Goal: Task Accomplishment & Management: Use online tool/utility

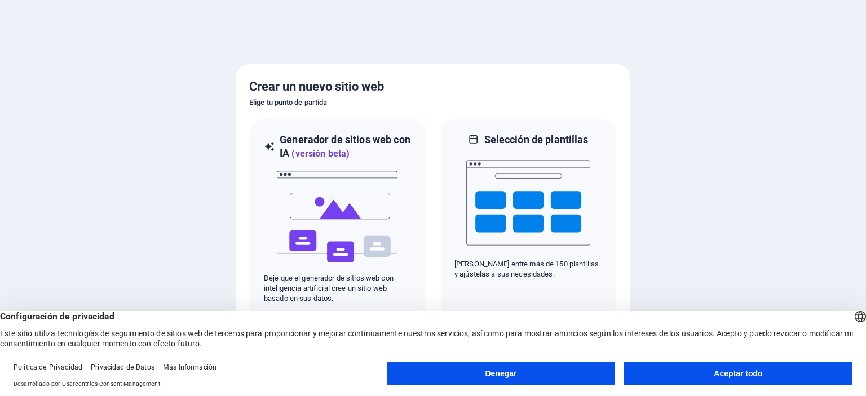
click at [733, 372] on font "Aceptar todo" at bounding box center [738, 373] width 48 height 9
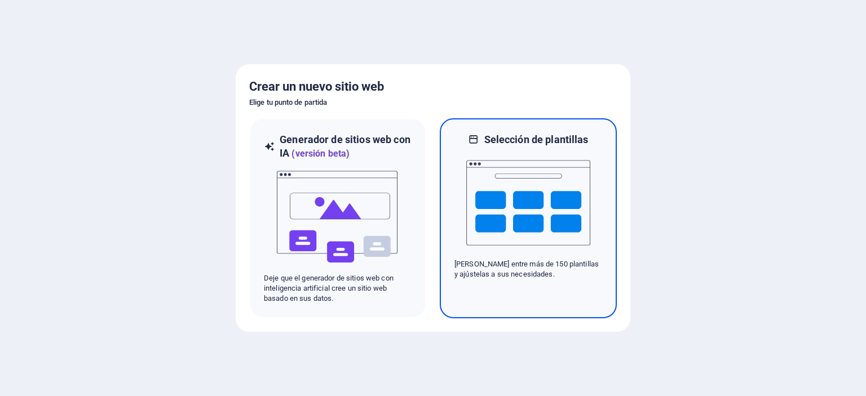
click at [521, 220] on img at bounding box center [528, 203] width 124 height 113
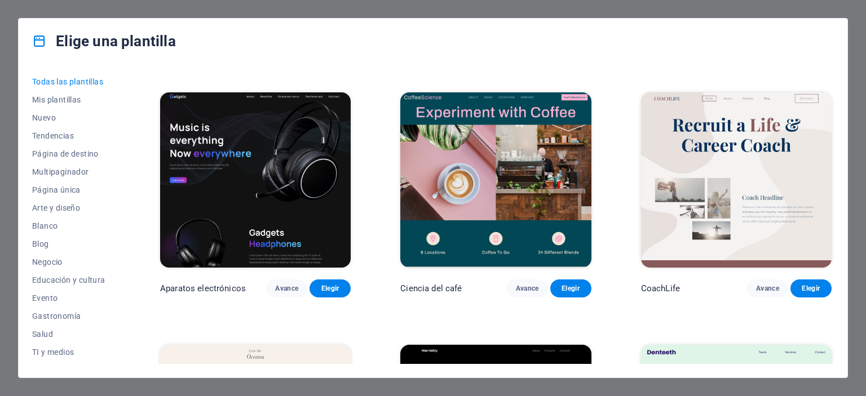
scroll to position [3044, 0]
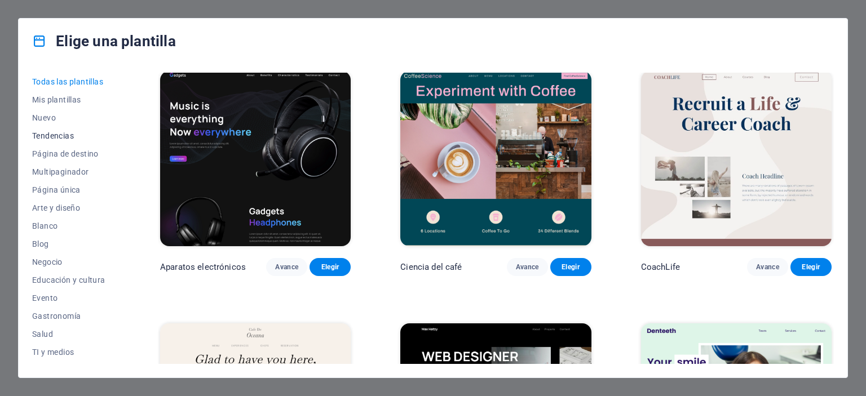
click at [52, 133] on font "Tendencias" at bounding box center [53, 135] width 42 height 9
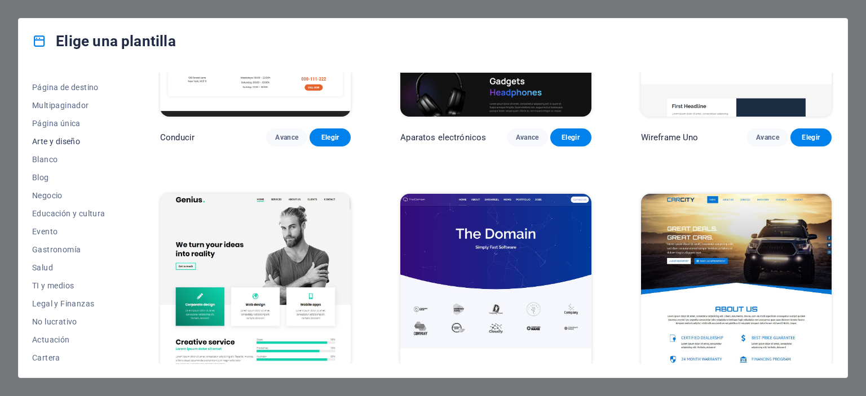
scroll to position [0, 0]
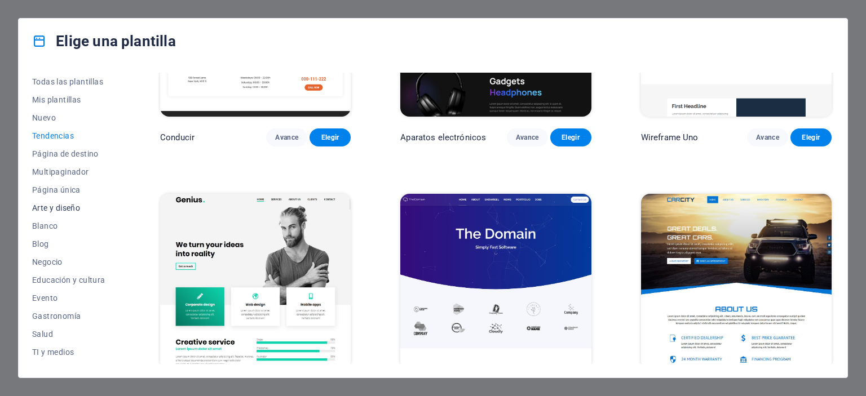
click at [57, 205] on font "Arte y diseño" at bounding box center [56, 207] width 48 height 9
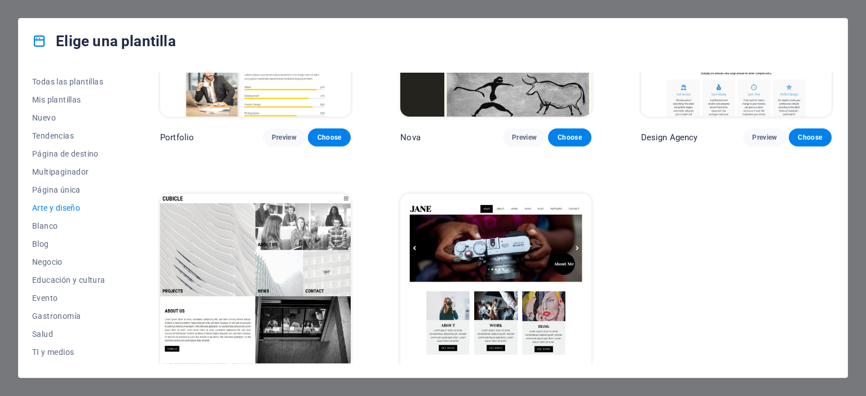
scroll to position [893, 0]
click at [494, 260] on img at bounding box center [495, 282] width 191 height 176
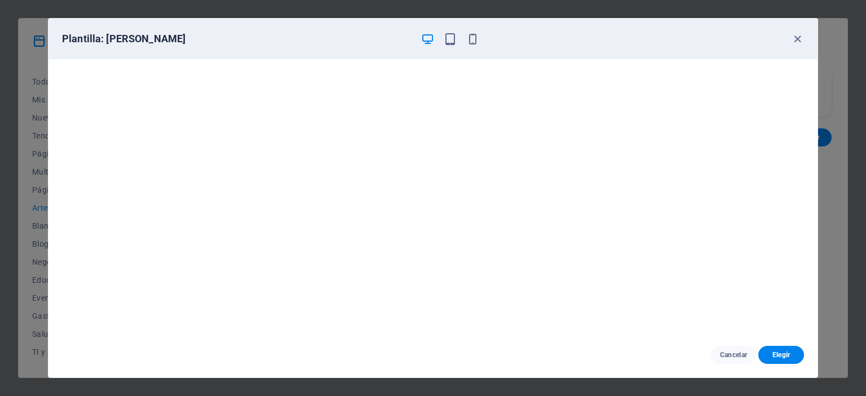
scroll to position [0, 0]
click at [779, 353] on font "Elegir" at bounding box center [781, 355] width 18 height 8
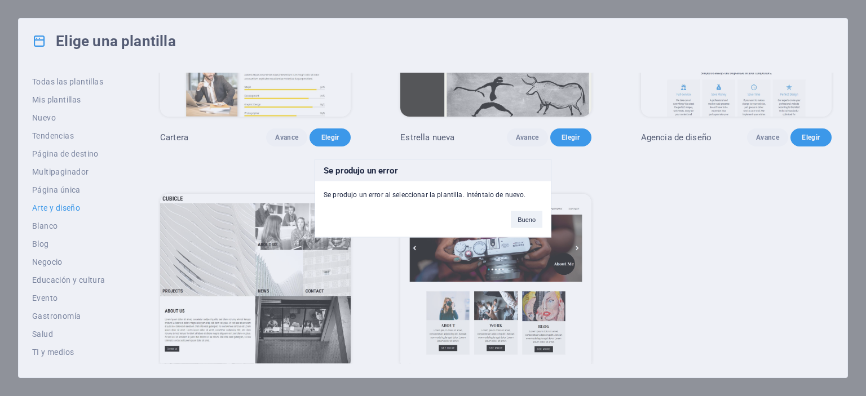
click at [683, 132] on div "Se produjo un error Se produjo un error al seleccionar la plantilla. Inténtalo …" at bounding box center [433, 198] width 866 height 396
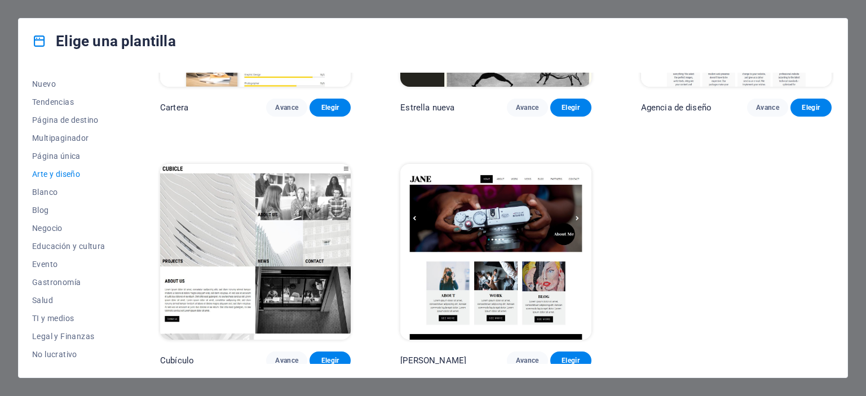
scroll to position [37, 0]
click at [48, 313] on font "TI y medios" at bounding box center [53, 315] width 42 height 9
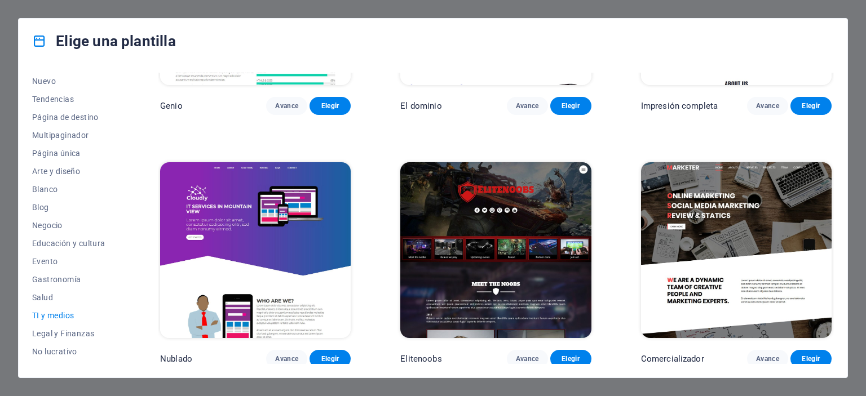
drag, startPoint x: 830, startPoint y: 319, endPoint x: 832, endPoint y: 336, distance: 17.0
click at [832, 336] on div "RepararIT Avance Elegir Peoneera Avance Elegir Agencia MakeIt Avance Elegir Apa…" at bounding box center [496, 218] width 676 height 291
click at [742, 264] on img at bounding box center [736, 250] width 191 height 176
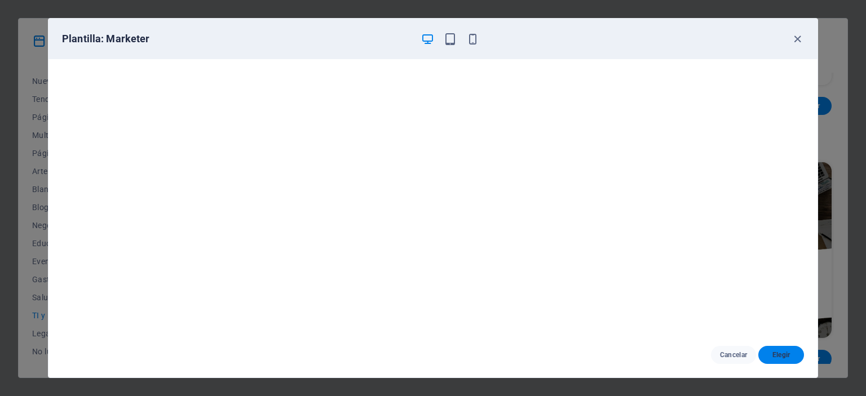
click at [783, 353] on font "Elegir" at bounding box center [781, 355] width 18 height 8
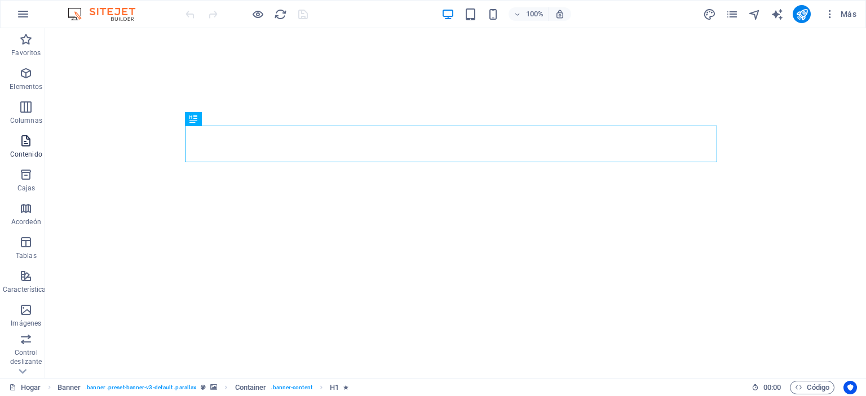
click at [30, 146] on icon "button" at bounding box center [26, 141] width 14 height 14
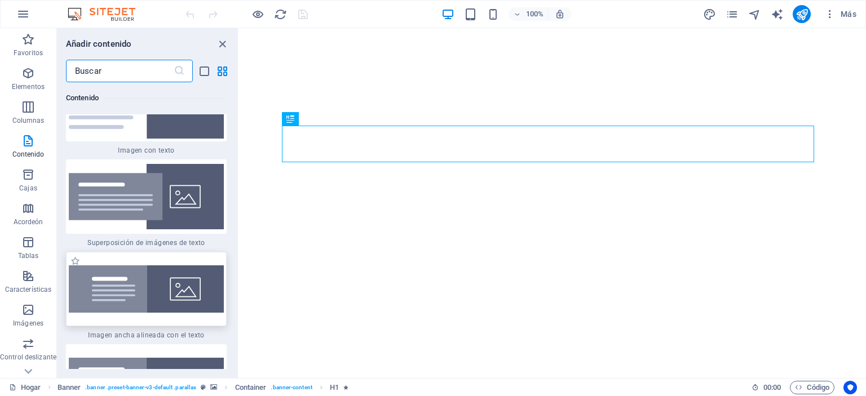
scroll to position [4353, 0]
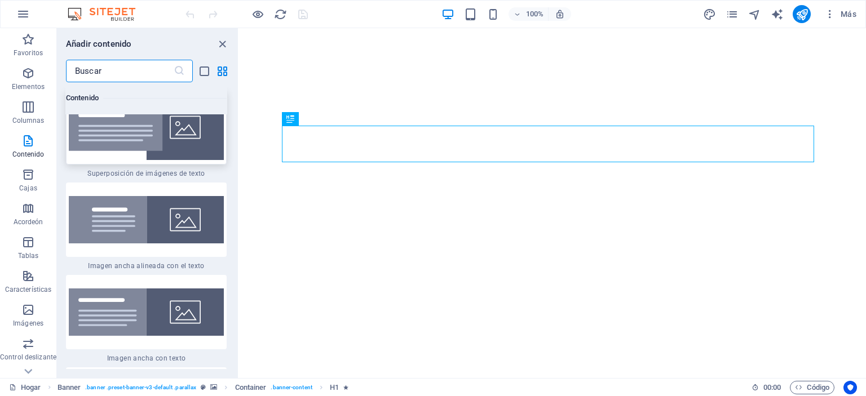
click at [149, 150] on img at bounding box center [146, 127] width 155 height 65
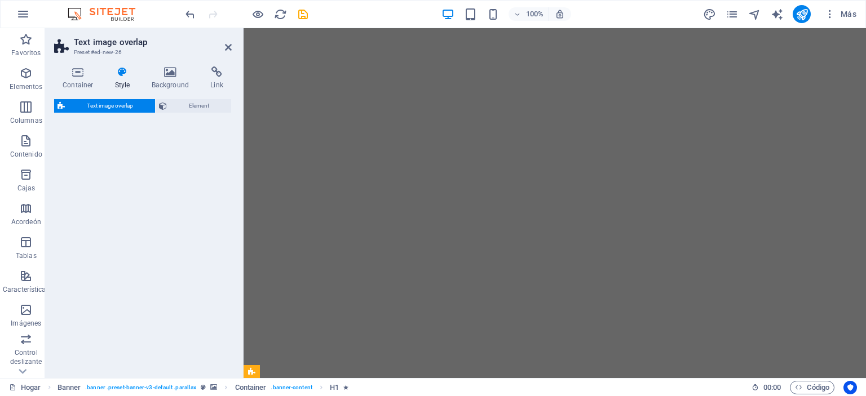
select select "rem"
select select "px"
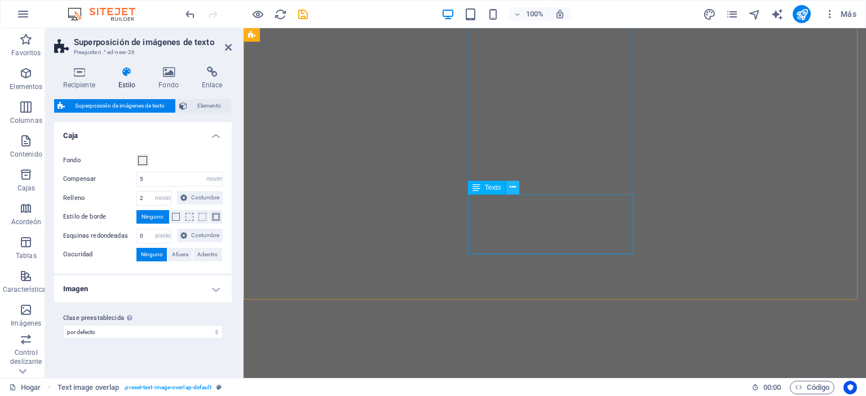
click at [514, 185] on icon at bounding box center [513, 187] width 6 height 12
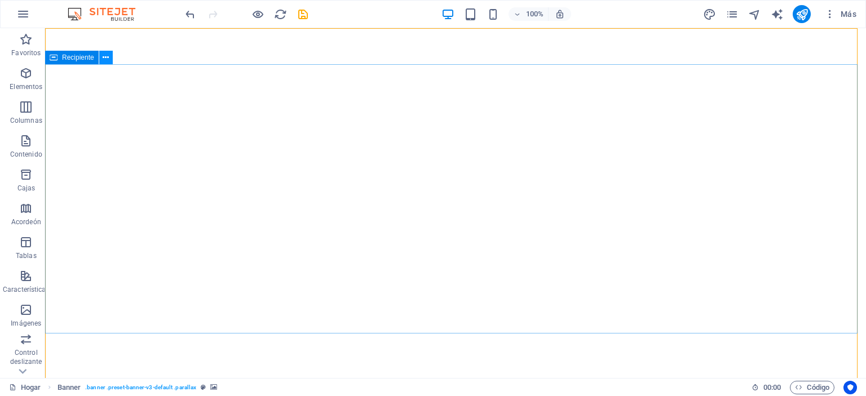
click at [105, 56] on icon at bounding box center [106, 58] width 6 height 12
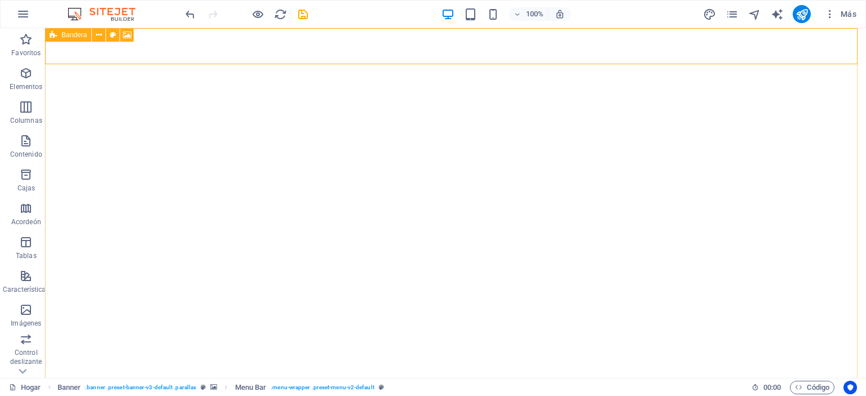
click at [53, 34] on icon at bounding box center [53, 35] width 7 height 14
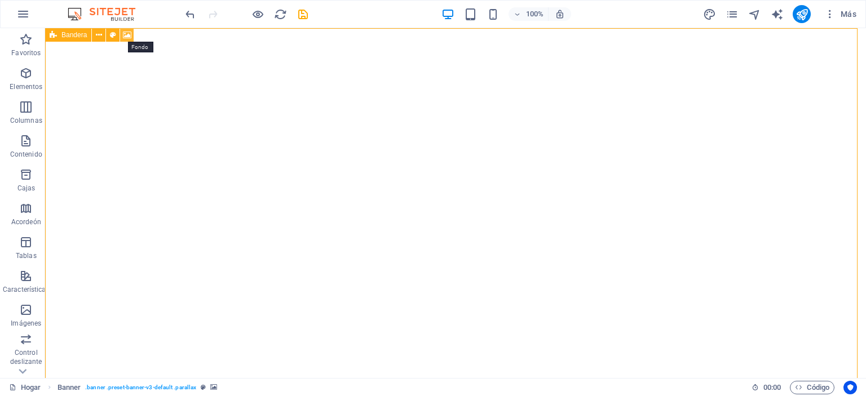
click at [126, 33] on icon at bounding box center [127, 35] width 8 height 12
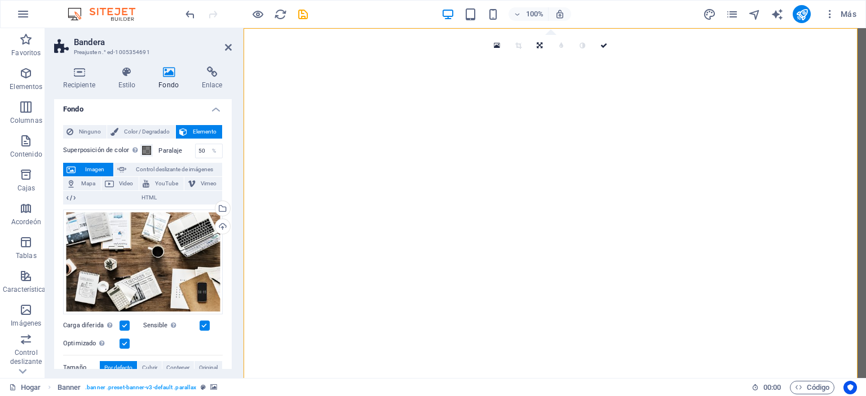
scroll to position [0, 0]
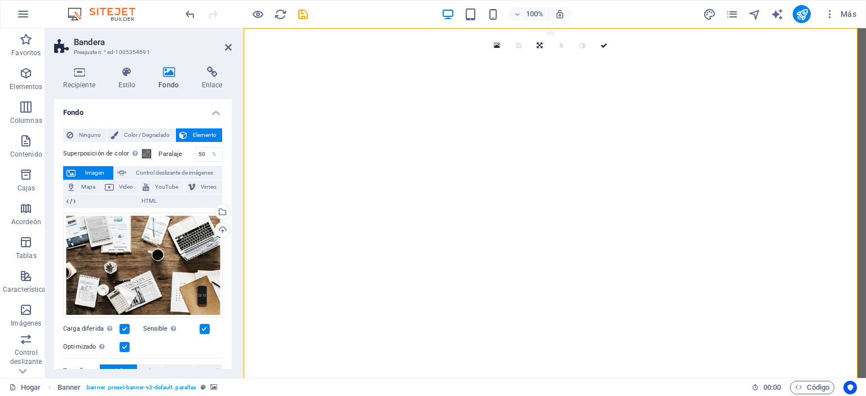
click at [193, 132] on font "Elemento" at bounding box center [205, 135] width 24 height 6
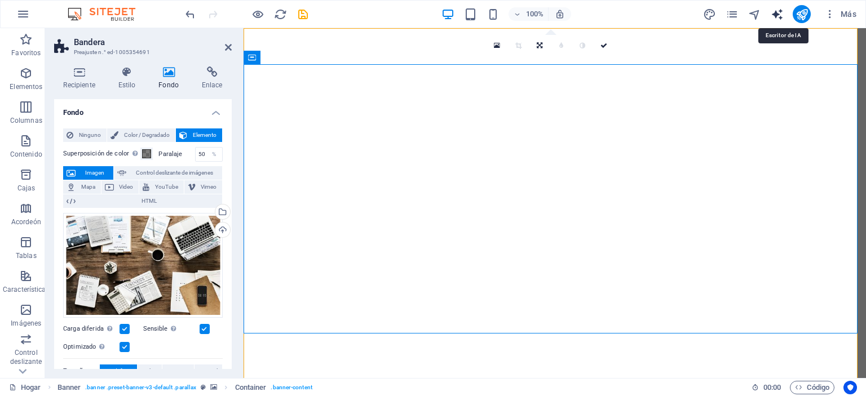
click at [779, 10] on icon "generador de texto" at bounding box center [776, 14] width 13 height 13
select select "English"
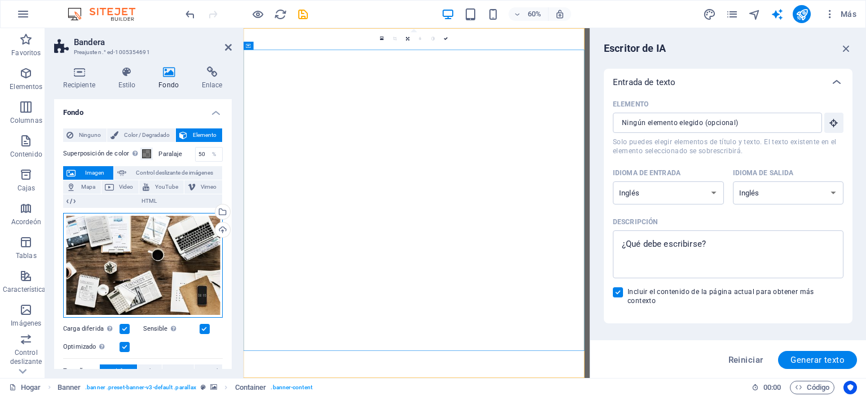
click at [134, 268] on div "Arrastre los archivos aquí, haga clic para elegir archivos o seleccione archivo…" at bounding box center [143, 265] width 160 height 105
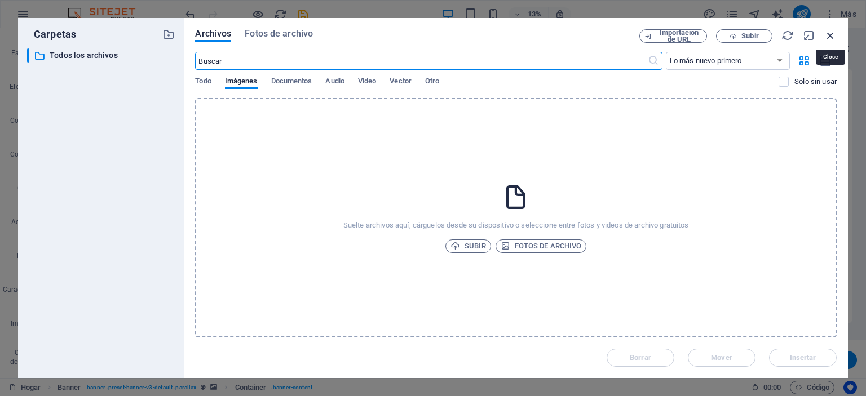
click at [832, 34] on icon "button" at bounding box center [830, 35] width 12 height 12
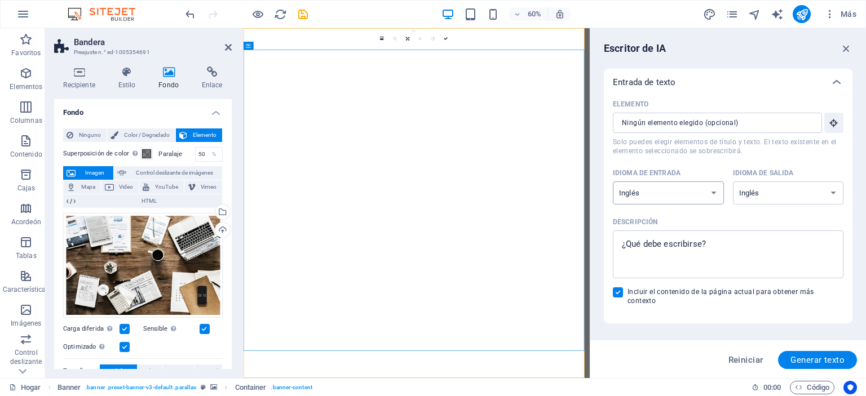
click at [712, 189] on select "albanés árabe armenio Awadhi azerbaiyano baskir vasco bielorruso bengalí Bhojpu…" at bounding box center [668, 192] width 111 height 23
click at [712, 186] on select "albanés árabe armenio Awadhi azerbaiyano baskir vasco bielorruso bengalí Bhojpu…" at bounding box center [668, 192] width 111 height 23
click at [848, 49] on icon "button" at bounding box center [846, 48] width 12 height 12
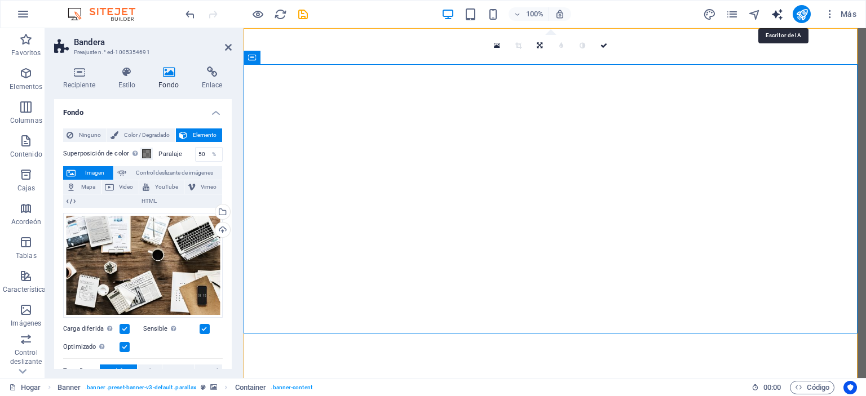
click at [777, 12] on icon "generador de texto" at bounding box center [776, 14] width 13 height 13
select select "English"
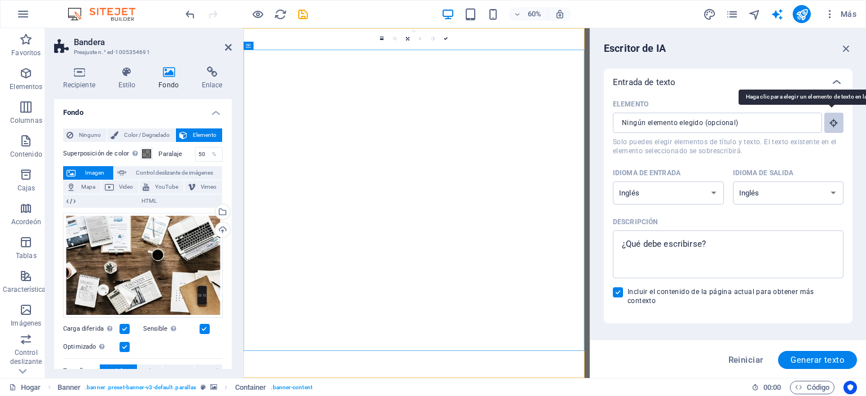
click at [829, 120] on icon "button" at bounding box center [834, 123] width 10 height 10
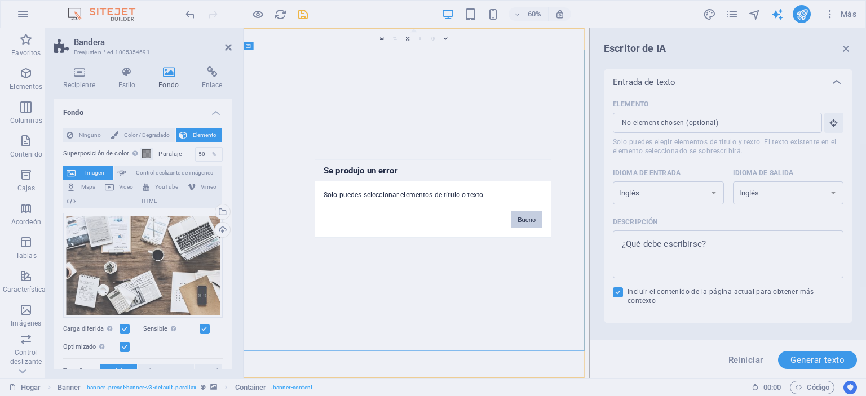
click at [530, 218] on font "Bueno" at bounding box center [526, 219] width 18 height 7
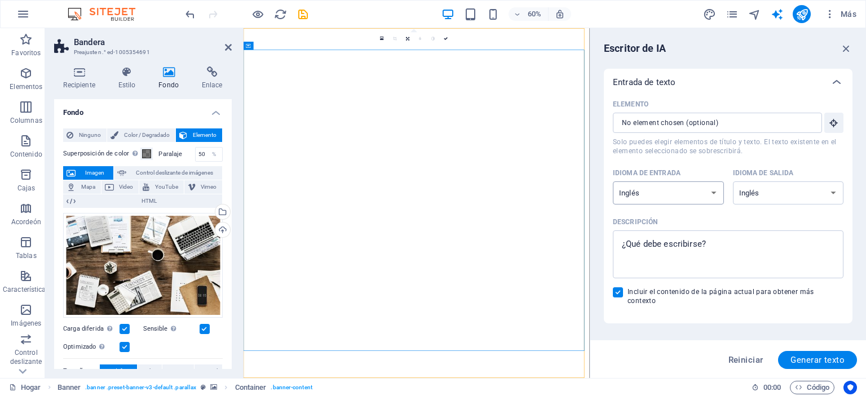
click at [672, 196] on select "albanés árabe armenio Awadhi azerbaiyano baskir vasco bielorruso bengalí Bhojpu…" at bounding box center [668, 192] width 111 height 23
select select "Spanish"
click at [613, 181] on select "albanés árabe armenio Awadhi azerbaiyano baskir vasco bielorruso bengalí Bhojpu…" at bounding box center [668, 192] width 111 height 23
click at [773, 191] on select "albanés árabe armenio Awadhi azerbaiyano baskir vasco bielorruso bengalí Bhojpu…" at bounding box center [788, 192] width 111 height 23
select select "Spanish"
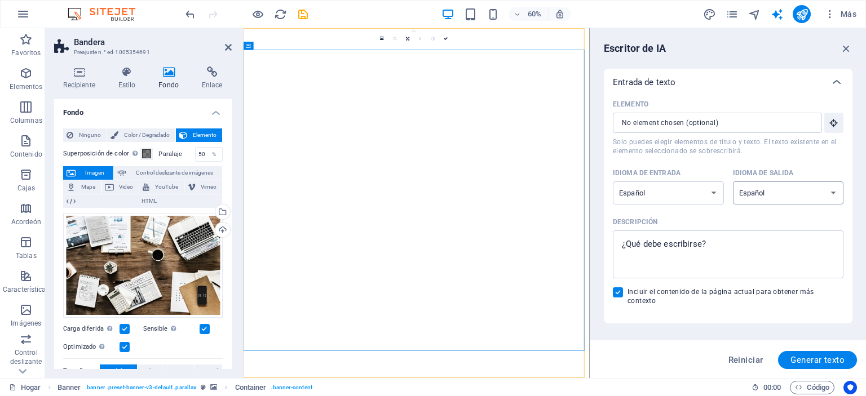
click at [733, 181] on select "albanés árabe armenio Awadhi azerbaiyano baskir vasco bielorruso bengalí Bhojpu…" at bounding box center [788, 192] width 111 height 23
type textarea "x"
drag, startPoint x: 709, startPoint y: 243, endPoint x: 703, endPoint y: 245, distance: 5.7
click at [703, 245] on textarea "Descripción x ​" at bounding box center [727, 254] width 219 height 37
click at [706, 242] on textarea "Descripción x ​" at bounding box center [727, 254] width 219 height 37
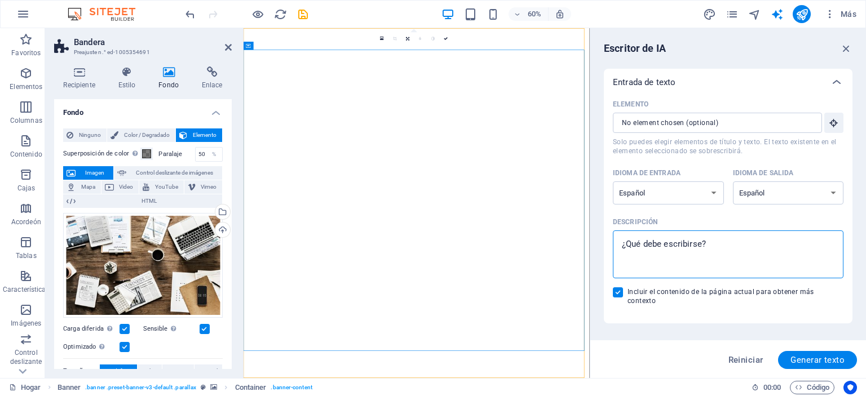
type textarea "B"
type textarea "x"
type textarea "Bu"
type textarea "x"
type textarea "Bus"
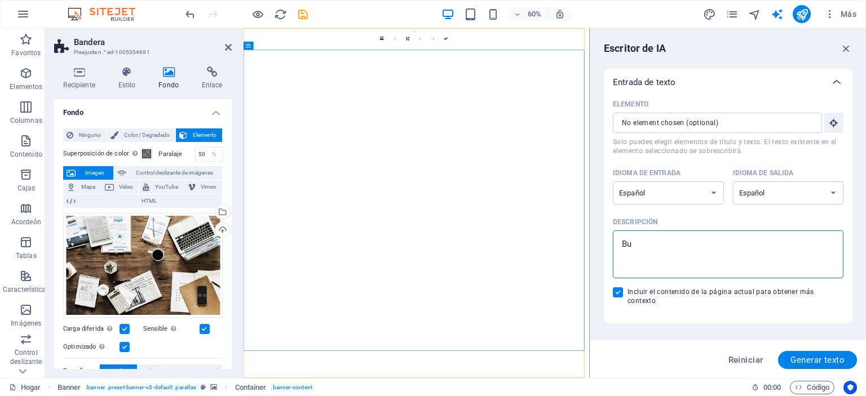
type textarea "x"
type textarea "Busc"
type textarea "x"
type textarea "Busca"
type textarea "x"
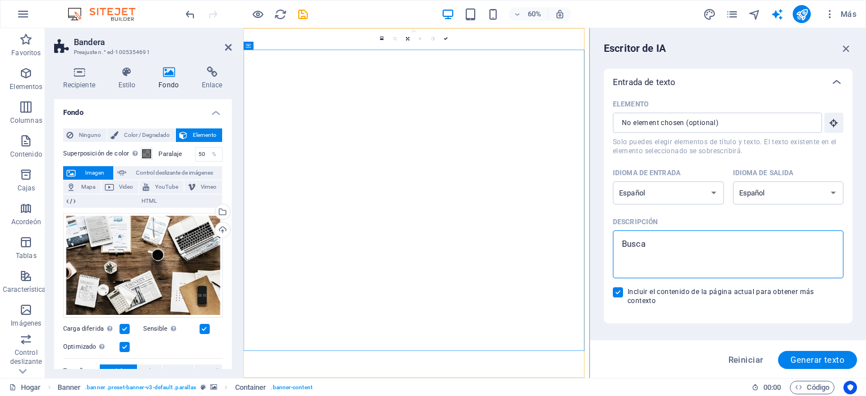
type textarea "Buscam"
type textarea "x"
type textarea "Buscame"
type textarea "x"
type textarea "Buscame"
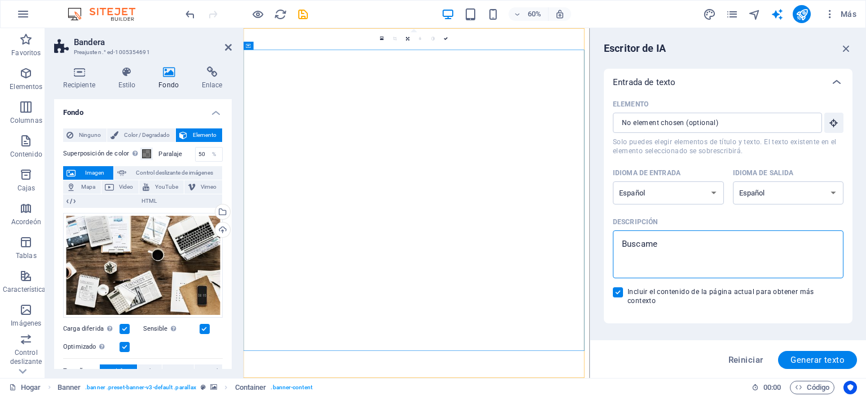
type textarea "x"
type textarea "Buscame u"
type textarea "x"
type textarea "Buscame un"
type textarea "x"
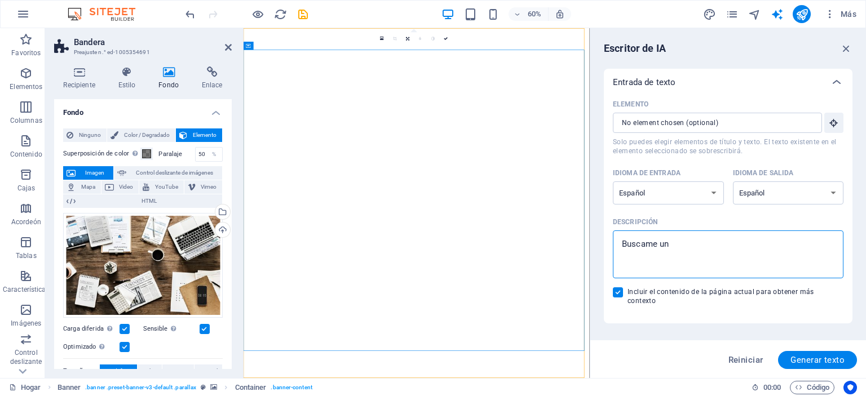
type textarea "Buscame una"
type textarea "x"
type textarea "Buscame una"
type textarea "x"
type textarea "Buscame una i"
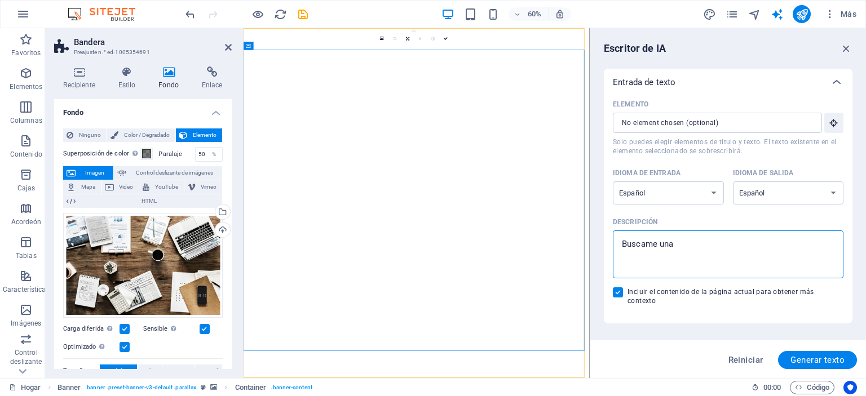
type textarea "x"
type textarea "Buscame una im"
type textarea "x"
type textarea "Buscame una ima"
type textarea "x"
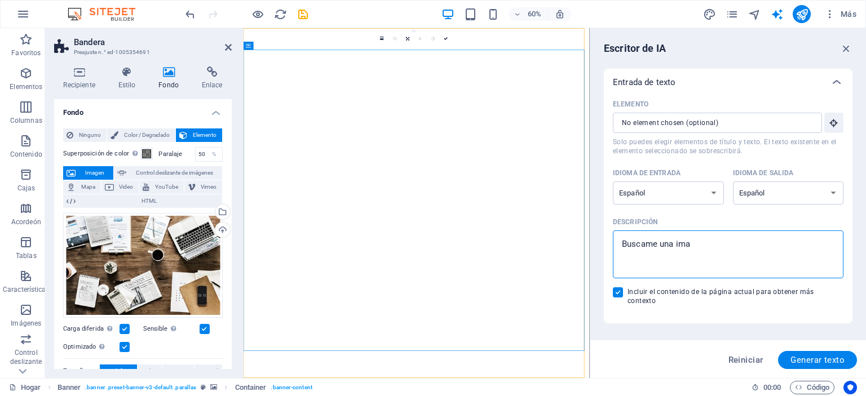
type textarea "Buscame una imag"
type textarea "x"
type textarea "Buscame una image"
type textarea "x"
type textarea "Buscame una imagen"
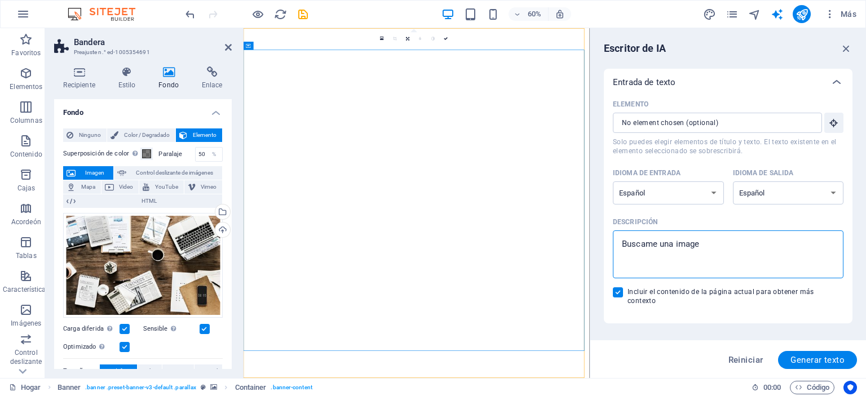
type textarea "x"
type textarea "Buscame una imagen"
type textarea "x"
type textarea "Buscame una imagen p"
type textarea "x"
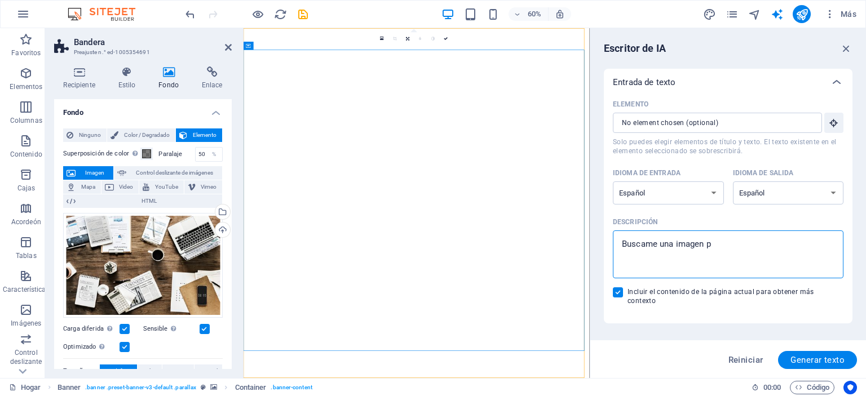
type textarea "Buscame una imagen pa"
type textarea "x"
type textarea "Buscame una imagen par"
type textarea "x"
type textarea "Buscame una imagen para"
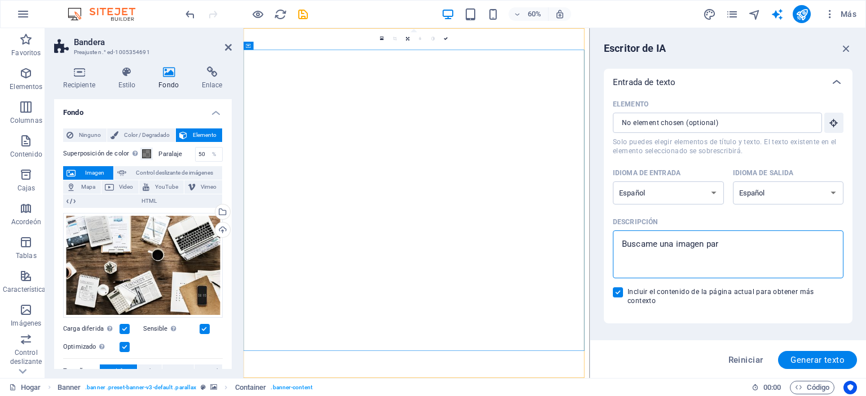
type textarea "x"
type textarea "Buscame una imagen para"
type textarea "x"
type textarea "Buscame una imagen para l"
type textarea "x"
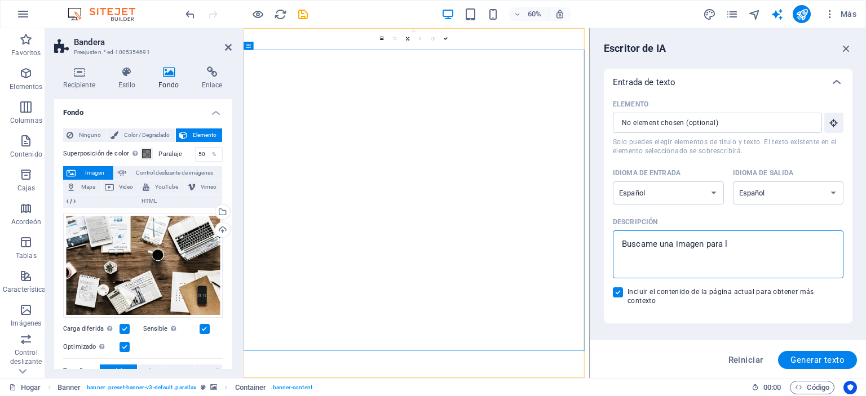
type textarea "Buscame una imagen para la"
type textarea "x"
type textarea "Buscame una imagen para la"
type textarea "x"
type textarea "Buscame una imagen para la a"
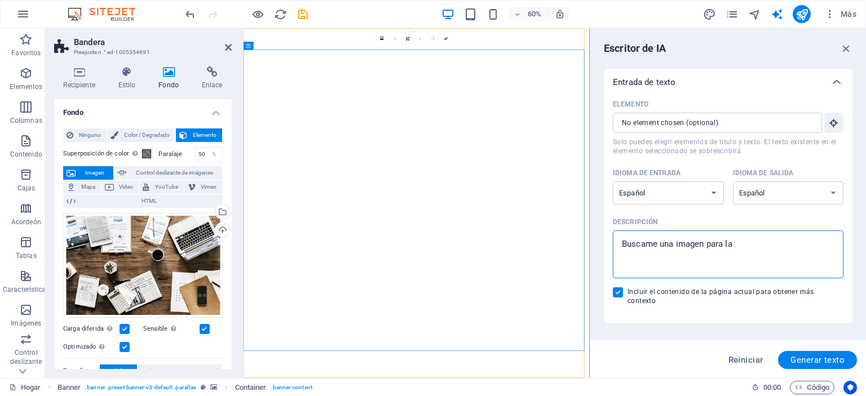
type textarea "x"
type textarea "Buscame una imagen para la ag"
type textarea "x"
type textarea "Buscame una imagen para la agr"
type textarea "x"
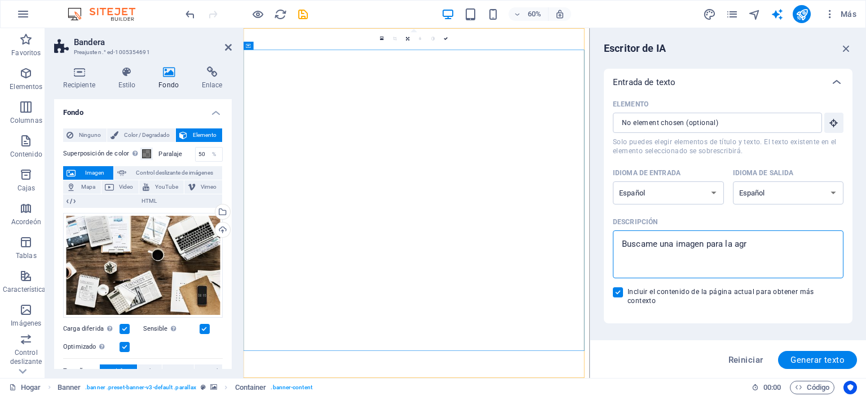
type textarea "Buscame una imagen para la agri"
type textarea "x"
type textarea "Buscame una imagen para la agric"
type textarea "x"
type textarea "Buscame una imagen para la agricu"
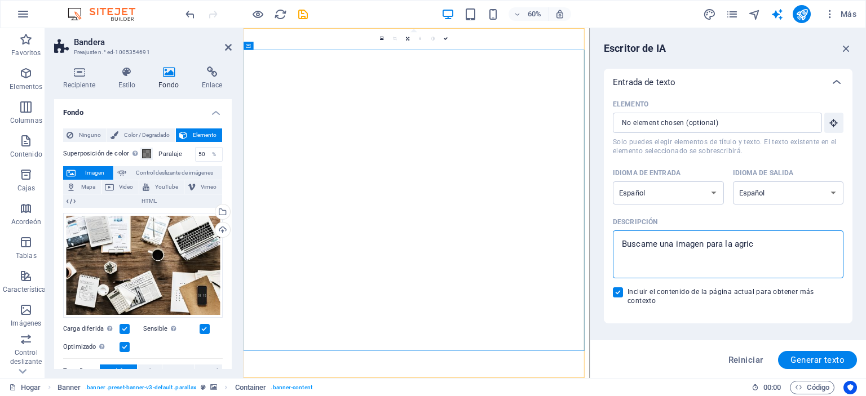
type textarea "x"
type textarea "Buscame una imagen para la agricul"
type textarea "x"
type textarea "Buscame una imagen para la agricult"
type textarea "x"
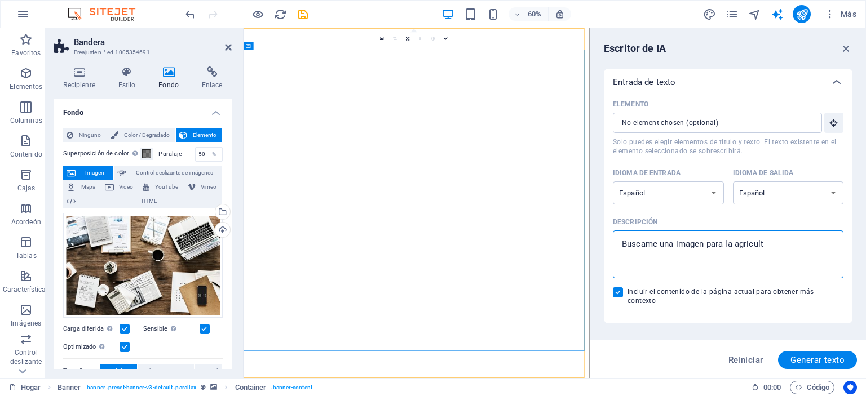
type textarea "Buscame una imagen para la agricultu"
type textarea "x"
type textarea "Buscame una imagen para la agricultur"
type textarea "x"
type textarea "Buscame una imagen para la agricultura"
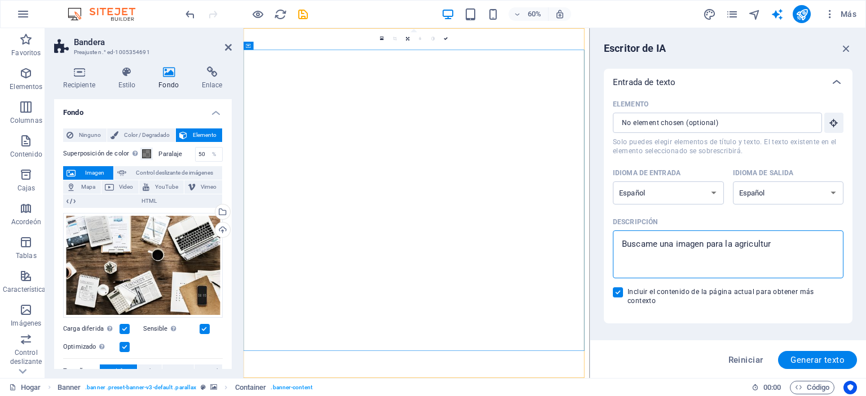
type textarea "x"
type textarea "Buscame una imagen para la agricultura"
type textarea "x"
type textarea "Buscame una imagen para la agricultura d"
type textarea "x"
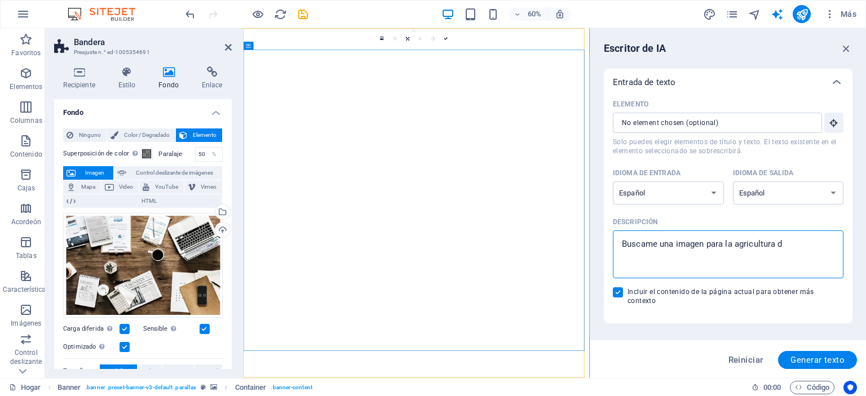
type textarea "Buscame una imagen para la agricultura de"
type textarea "x"
type textarea "Buscame una imagen para la agricultura de"
type textarea "x"
type textarea "Buscame una imagen para la agricultura de pr"
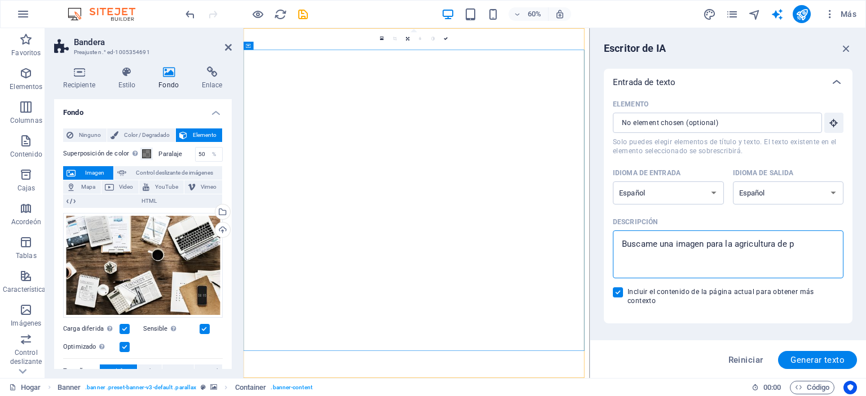
type textarea "x"
type textarea "Buscame una imagen para la agricultura de pre"
type textarea "x"
type textarea "Buscame una imagen para la agricultura de prec"
type textarea "x"
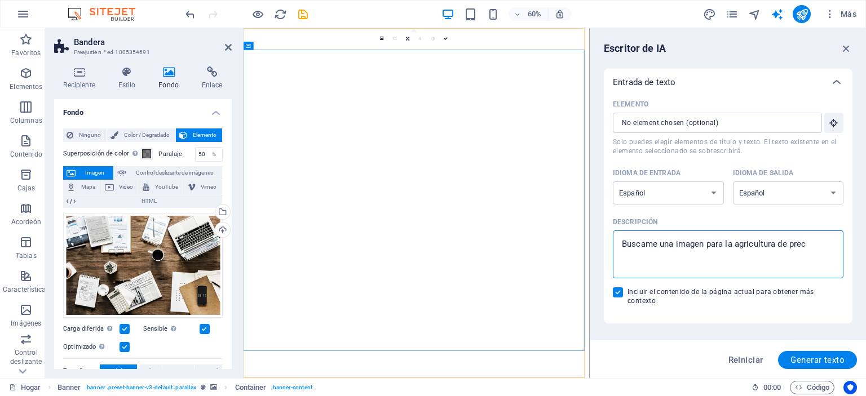
type textarea "Buscame una imagen para la agricultura de preci"
type textarea "x"
type textarea "Buscame una imagen para la agricultura de precis"
type textarea "x"
type textarea "Buscame una imagen para la agricultura de precisi"
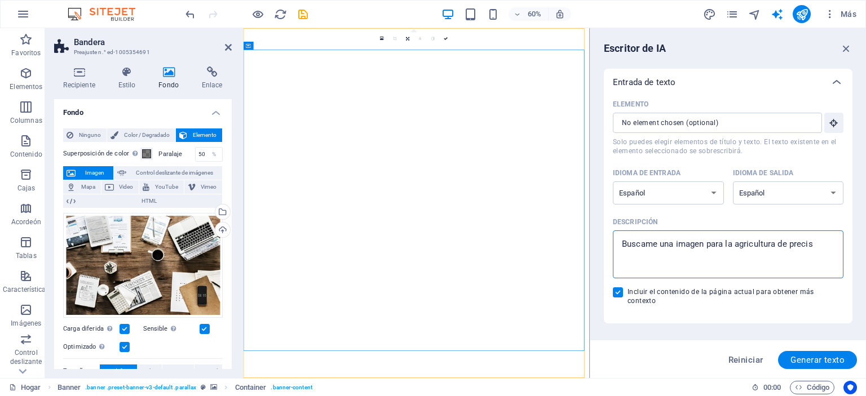
type textarea "x"
type textarea "Buscame una imagen para la agricultura de precisio"
type textarea "x"
type textarea "Buscame una imagen para la agricultura de precision"
type textarea "x"
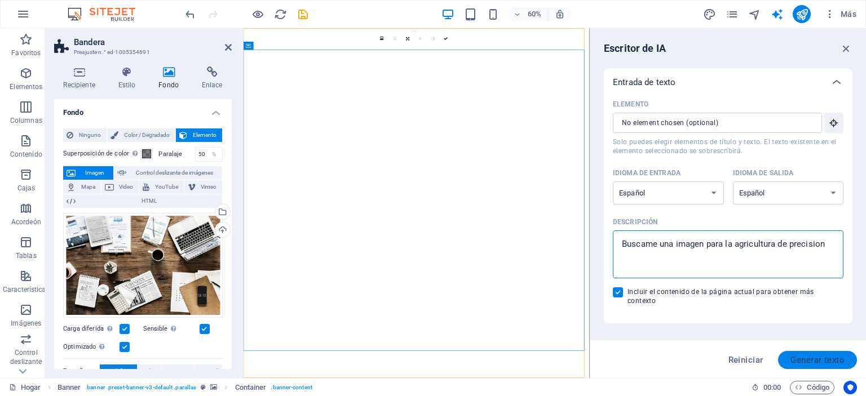
type textarea "Buscame una imagen para la agricultura de precision"
type textarea "x"
click at [818, 353] on button "Generar texto" at bounding box center [817, 360] width 79 height 18
select select "English"
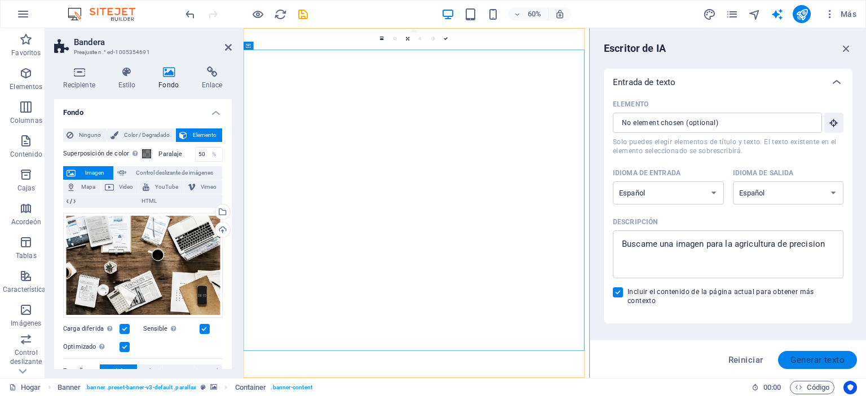
type textarea "x"
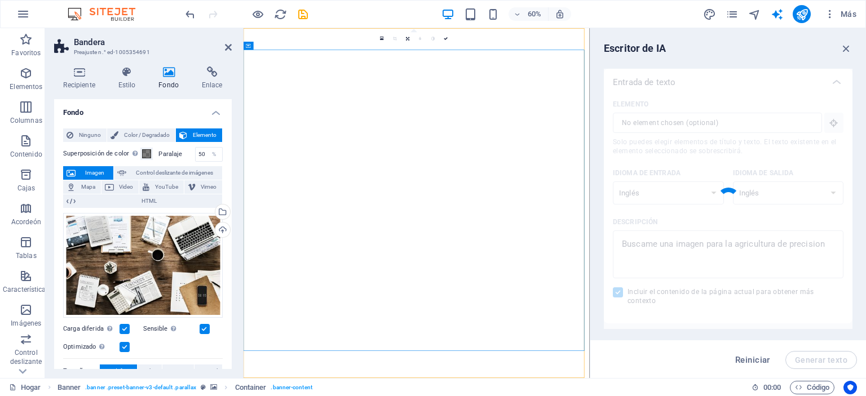
type textarea "x"
type textarea "Find an image that effectively represents precision agriculture, showcasing adv…"
type textarea "x"
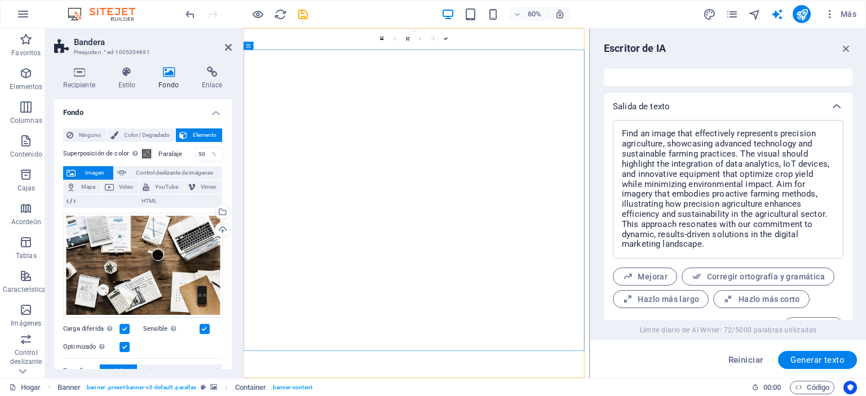
scroll to position [443, 0]
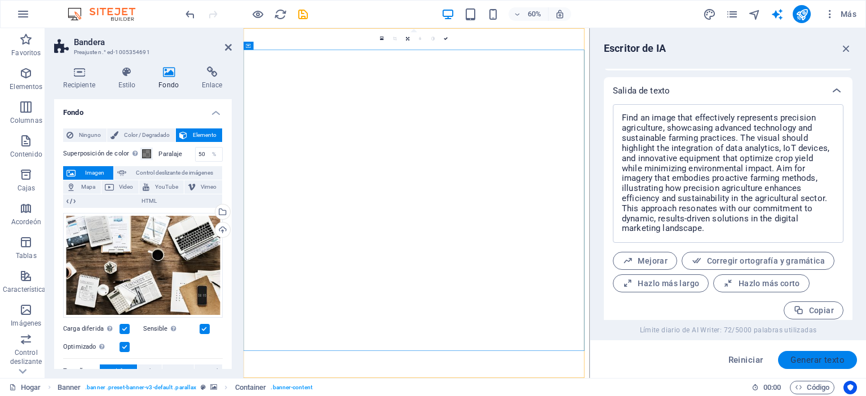
click at [814, 360] on font "Generar texto" at bounding box center [817, 360] width 54 height 10
type textarea "x"
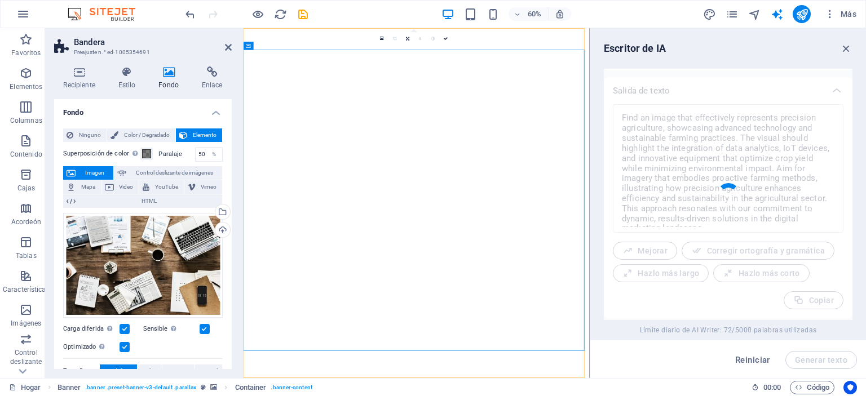
type textarea "x"
type textarea "Looking for an image that represents precision agriculture effectively? This ap…"
type textarea "x"
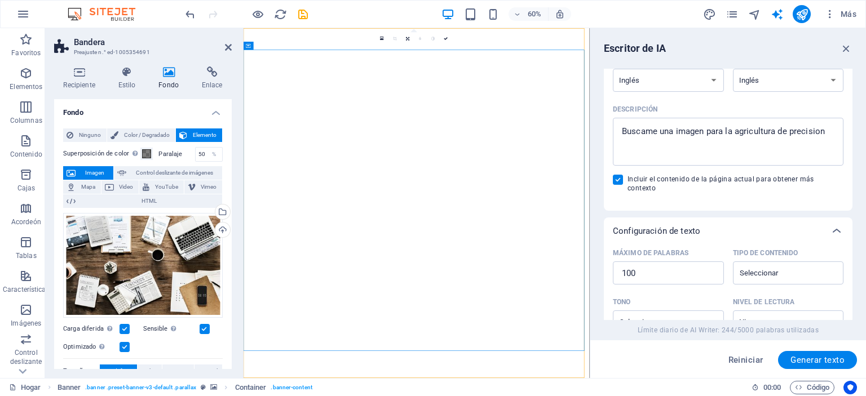
scroll to position [56, 0]
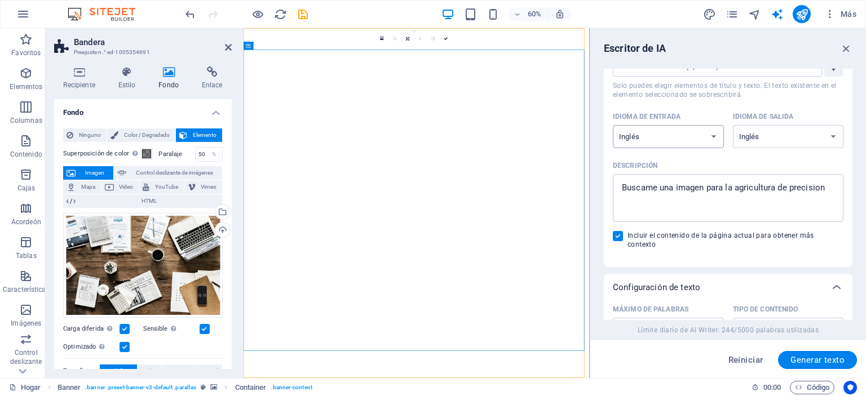
click at [704, 132] on select "albanés árabe armenio Awadhi azerbaiyano baskir vasco bielorruso bengalí Bhojpu…" at bounding box center [668, 136] width 111 height 23
select select "Spanish"
click at [613, 125] on select "albanés árabe armenio Awadhi azerbaiyano baskir vasco bielorruso bengalí Bhojpu…" at bounding box center [668, 136] width 111 height 23
click at [773, 135] on select "albanés árabe armenio Awadhi azerbaiyano baskir vasco bielorruso bengalí Bhojpu…" at bounding box center [788, 136] width 111 height 23
select select "Spanish"
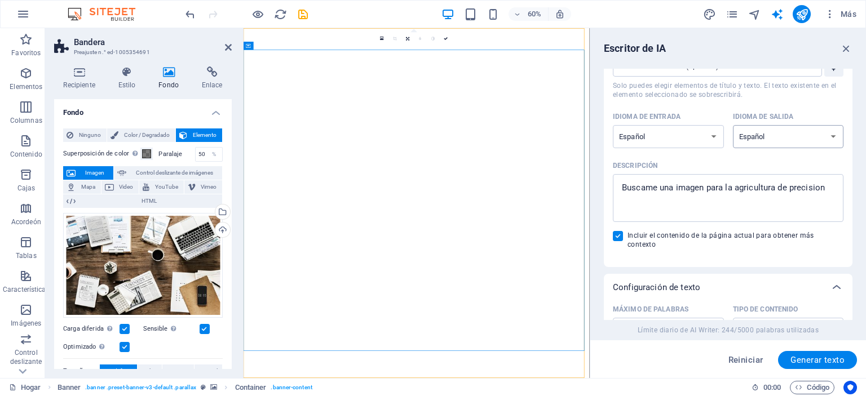
click at [733, 125] on select "albanés árabe armenio Awadhi azerbaiyano baskir vasco bielorruso bengalí Bhojpu…" at bounding box center [788, 136] width 111 height 23
click at [819, 360] on font "Generar texto" at bounding box center [817, 360] width 54 height 10
type textarea "x"
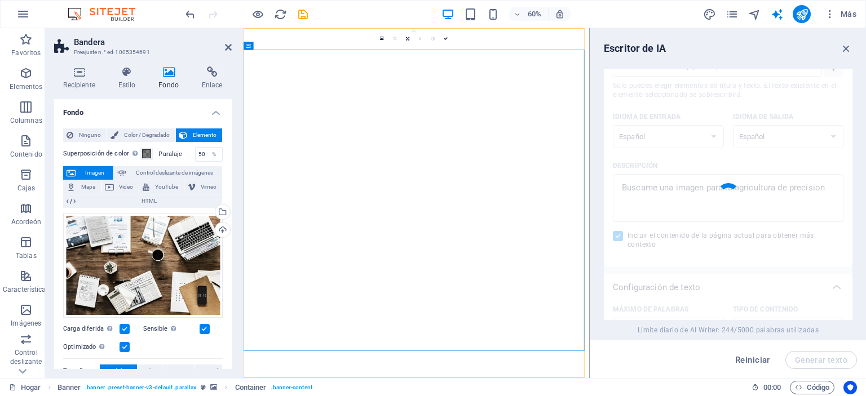
type textarea "x"
type textarea "La agricultura de precisión se basa en el uso de tecnología avanzada para optim…"
type textarea "x"
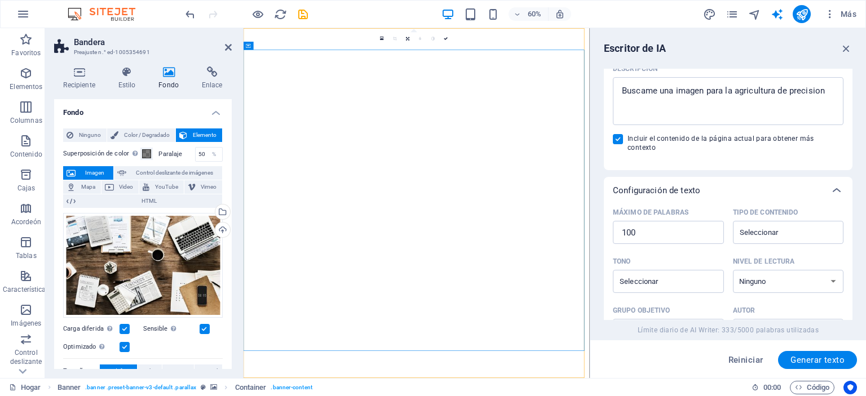
scroll to position [151, 0]
click at [841, 47] on icon "button" at bounding box center [846, 48] width 12 height 12
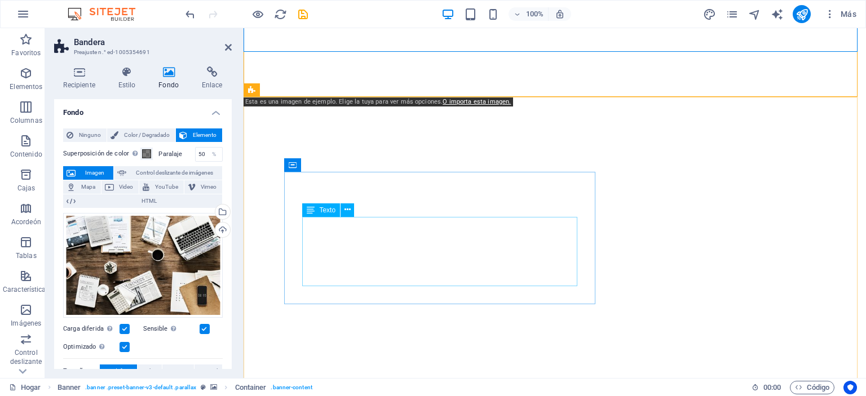
click at [309, 209] on icon at bounding box center [311, 210] width 8 height 14
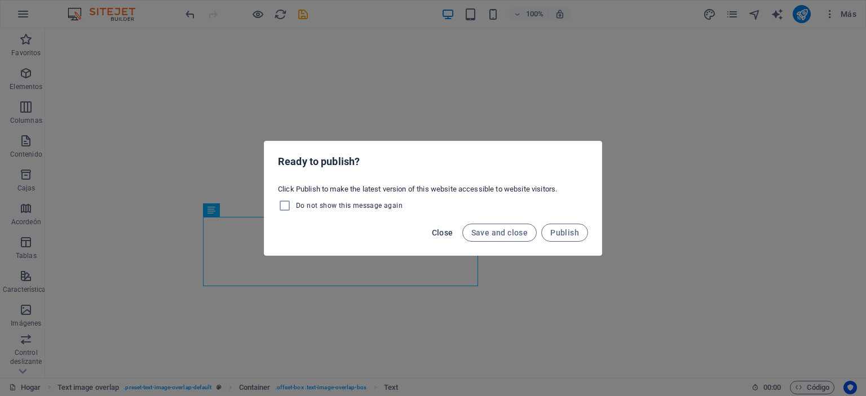
click at [446, 232] on span "Close" at bounding box center [442, 232] width 21 height 9
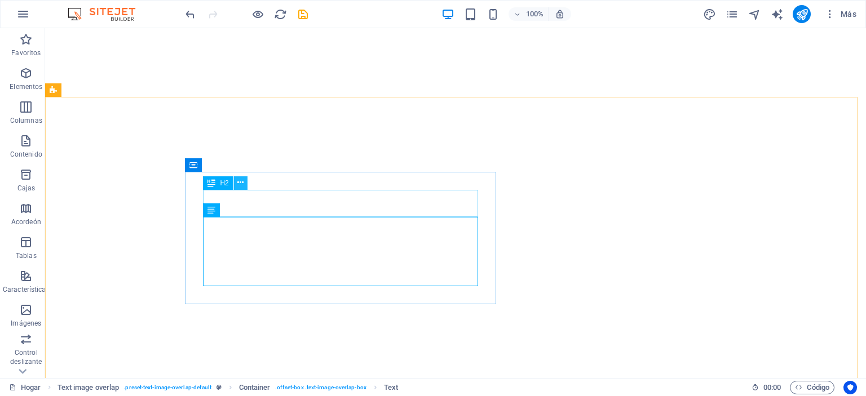
click at [240, 180] on icon at bounding box center [240, 183] width 6 height 12
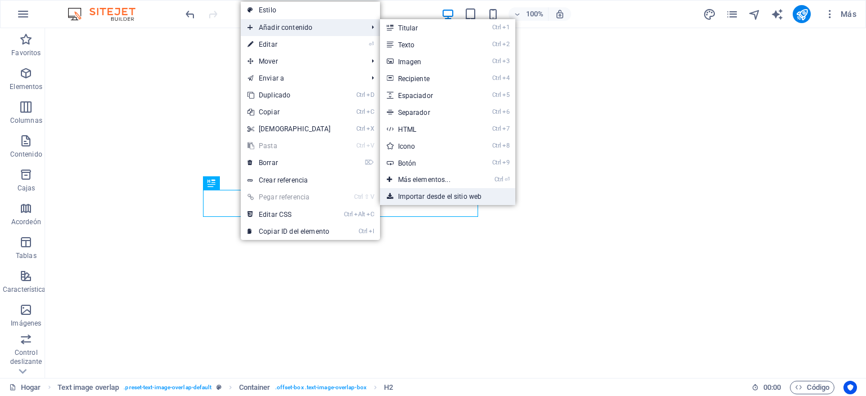
click at [467, 198] on font "Importar desde el sitio web" at bounding box center [440, 197] width 84 height 8
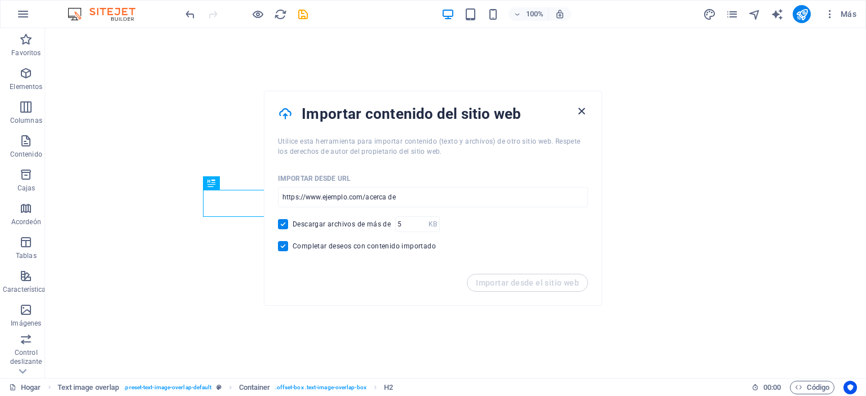
click at [582, 110] on icon "button" at bounding box center [581, 111] width 13 height 13
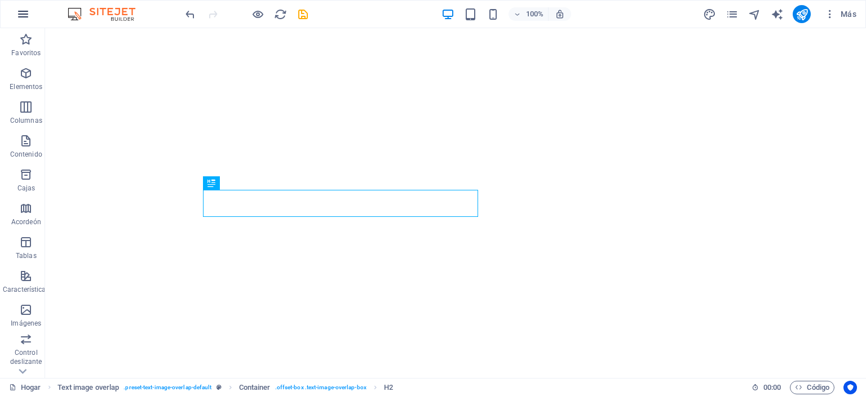
click at [24, 9] on icon "button" at bounding box center [23, 14] width 14 height 14
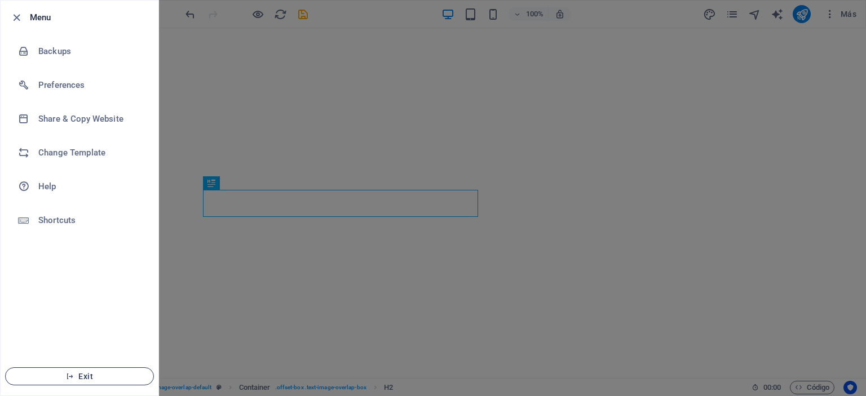
click at [98, 379] on span "Exit" at bounding box center [80, 376] width 130 height 9
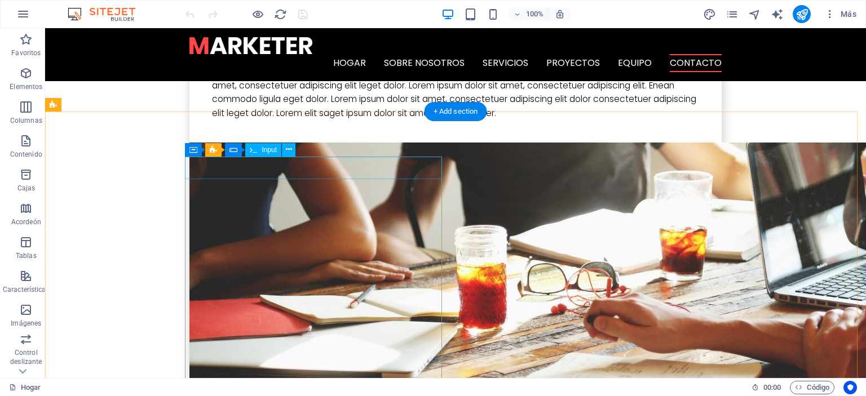
scroll to position [2649, 0]
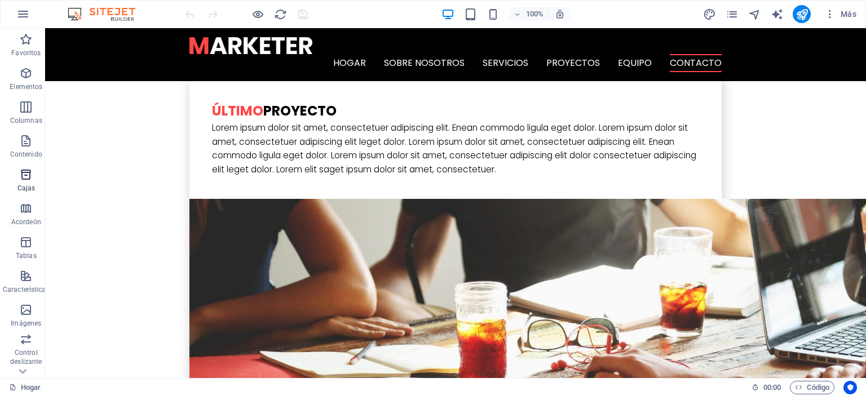
click at [27, 178] on icon "button" at bounding box center [26, 175] width 14 height 14
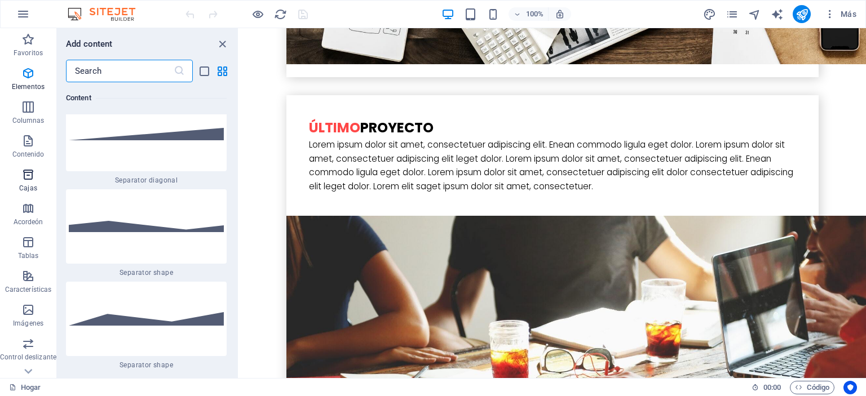
scroll to position [5605, 0]
click at [21, 211] on icon "button" at bounding box center [28, 209] width 14 height 14
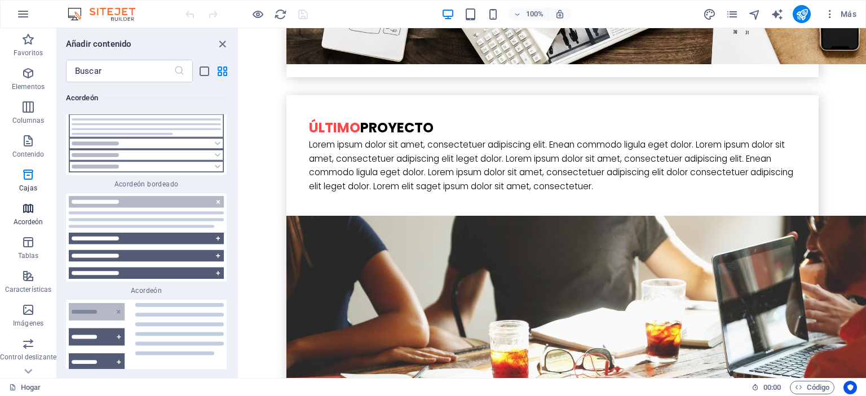
scroll to position [7020, 0]
click at [30, 250] on span "Tablas" at bounding box center [28, 249] width 56 height 27
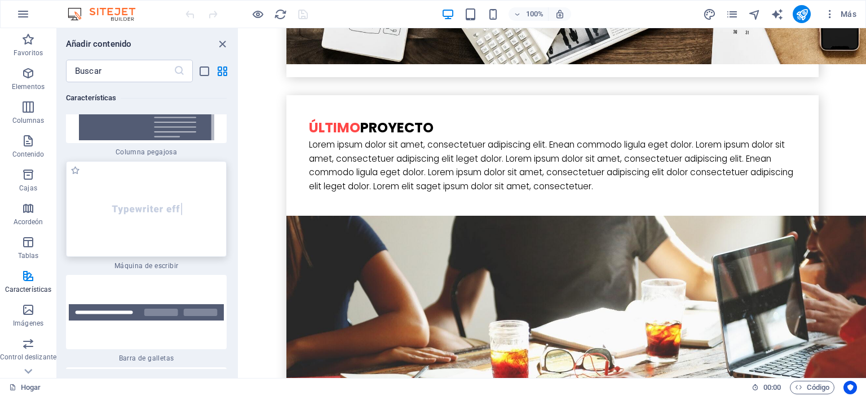
scroll to position [8830, 0]
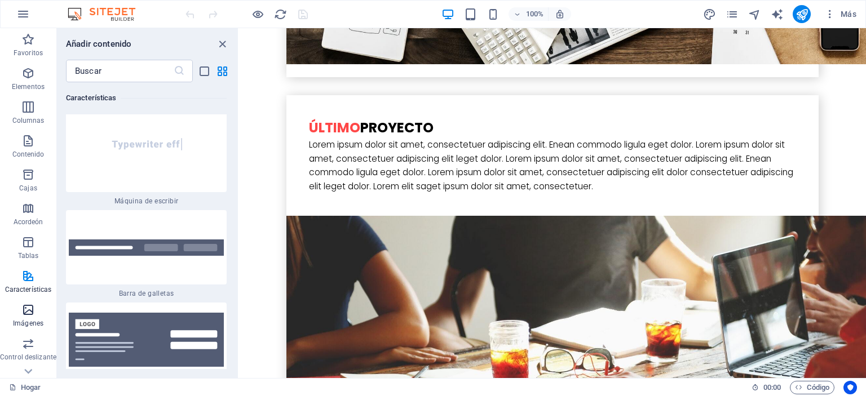
click at [36, 311] on span "Imágenes" at bounding box center [28, 316] width 56 height 27
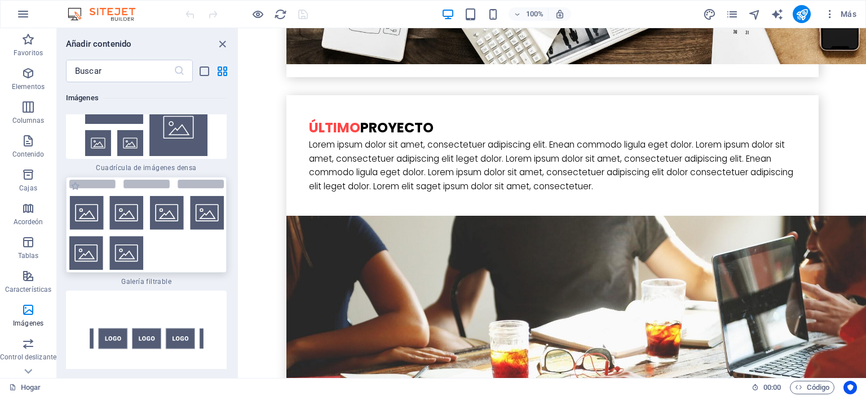
scroll to position [11905, 0]
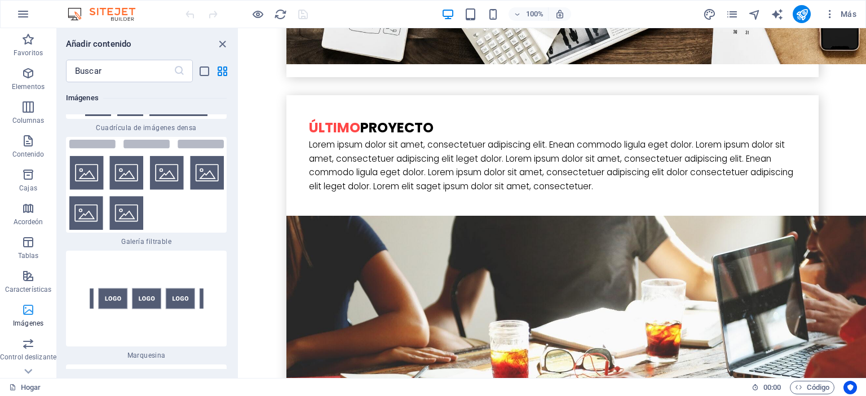
click at [26, 308] on icon "button" at bounding box center [28, 310] width 14 height 14
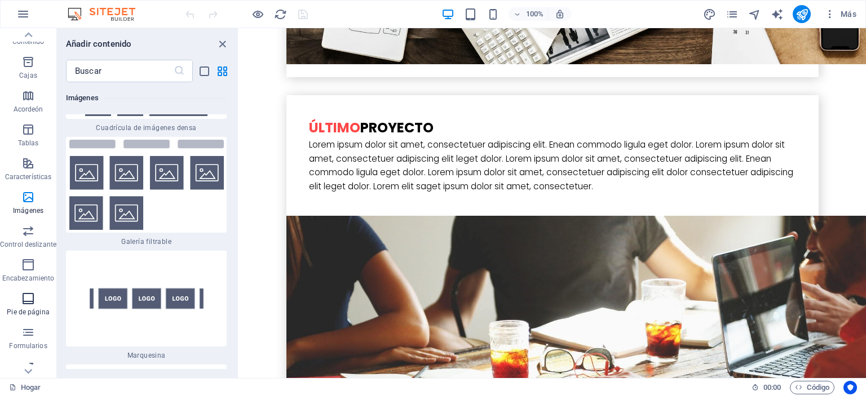
click at [34, 296] on icon "button" at bounding box center [28, 299] width 14 height 14
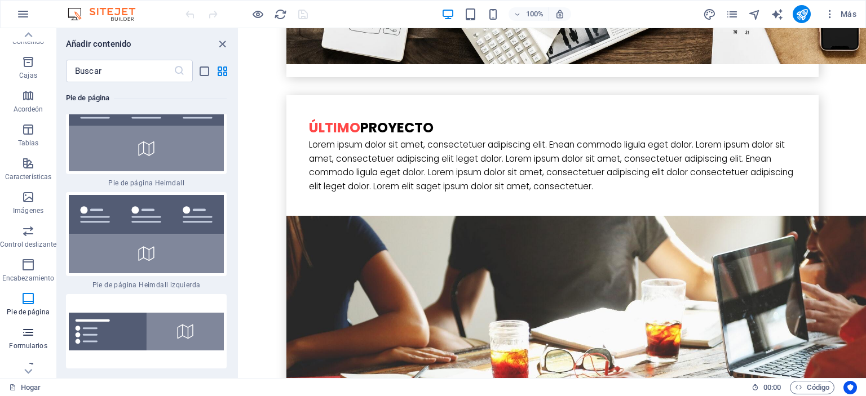
scroll to position [15710, 0]
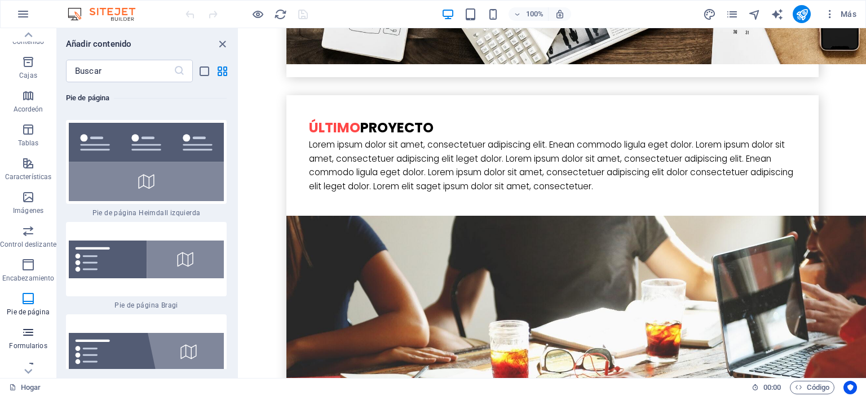
click at [33, 328] on icon "button" at bounding box center [28, 333] width 14 height 14
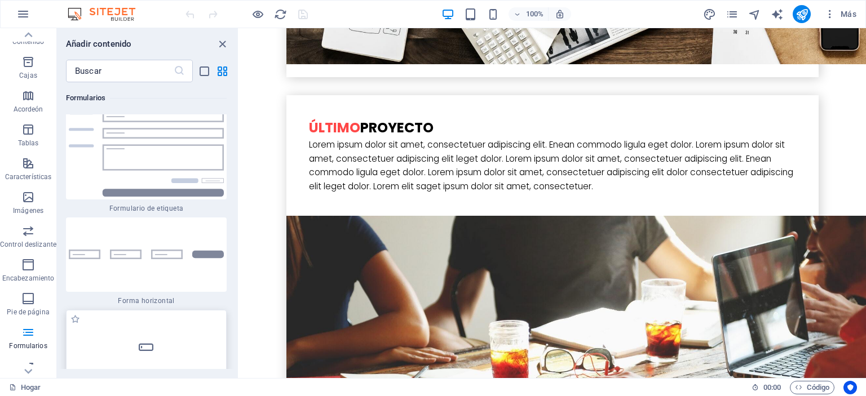
scroll to position [17088, 0]
click at [28, 374] on icon at bounding box center [28, 371] width 8 height 5
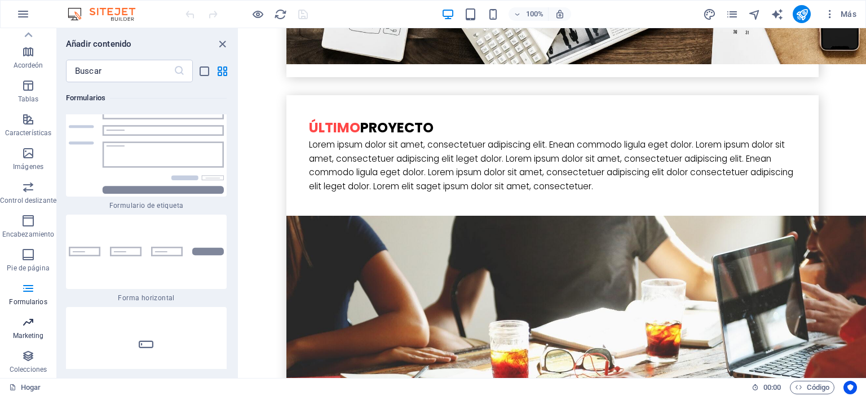
click at [28, 324] on icon "button" at bounding box center [28, 323] width 14 height 14
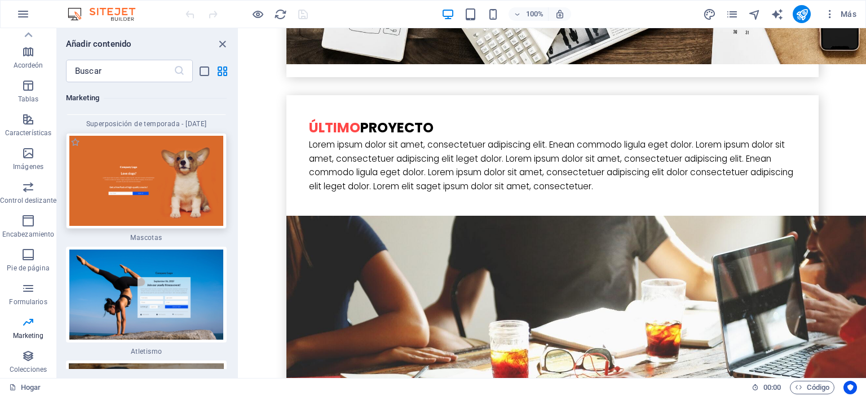
scroll to position [19541, 0]
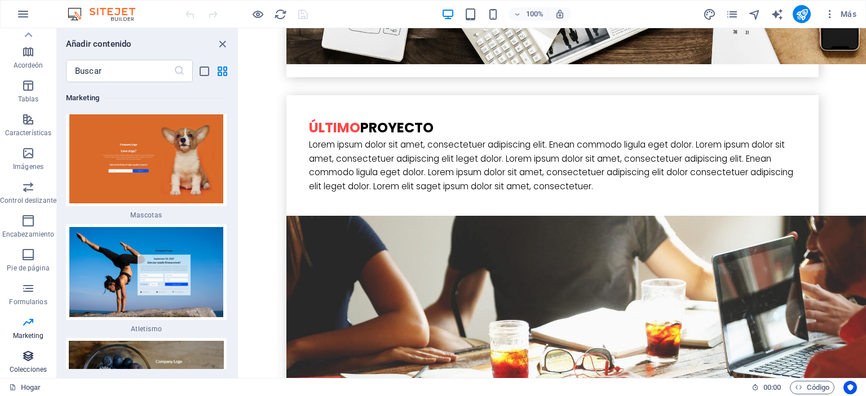
click at [29, 353] on icon "button" at bounding box center [28, 356] width 14 height 14
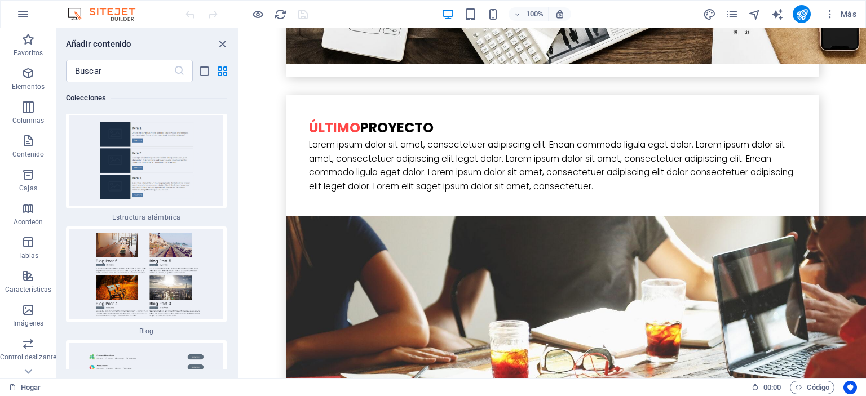
scroll to position [20989, 0]
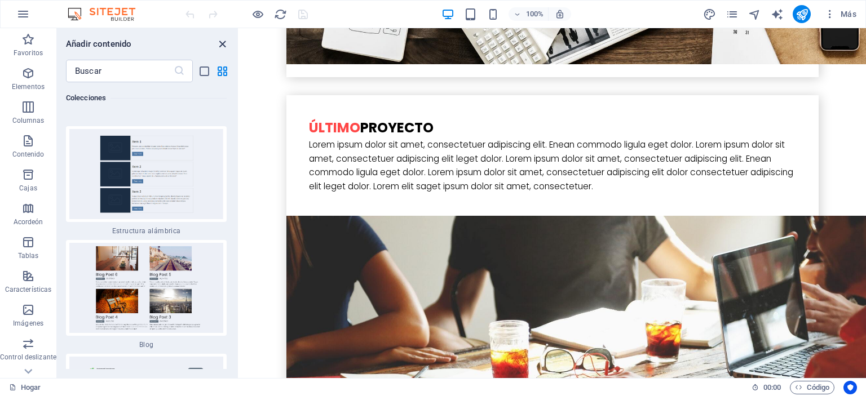
click at [223, 41] on icon "cerrar panel" at bounding box center [222, 44] width 13 height 13
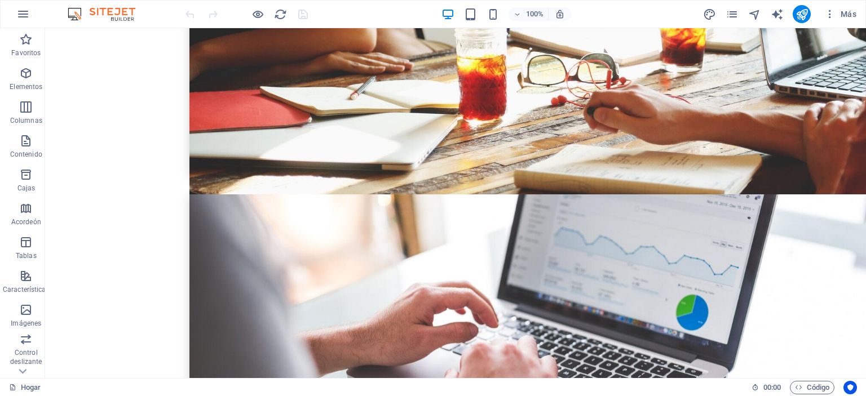
scroll to position [2966, 0]
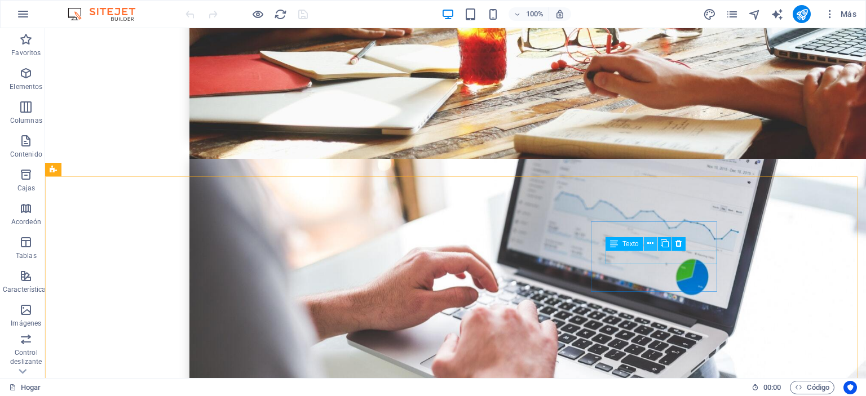
click at [652, 242] on icon at bounding box center [650, 244] width 6 height 12
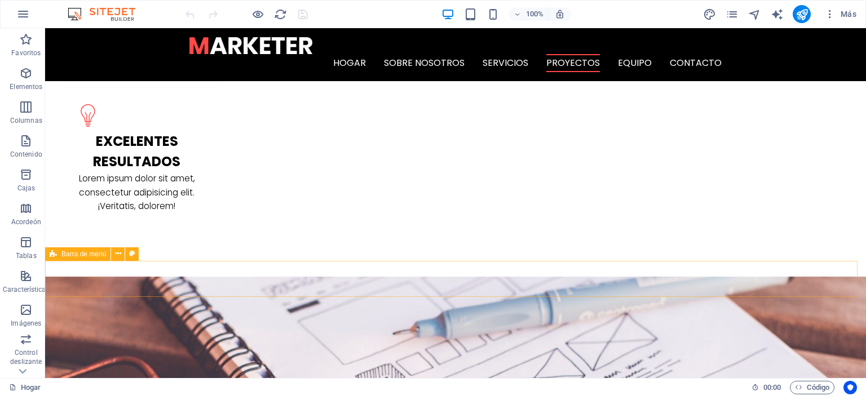
scroll to position [1557, 0]
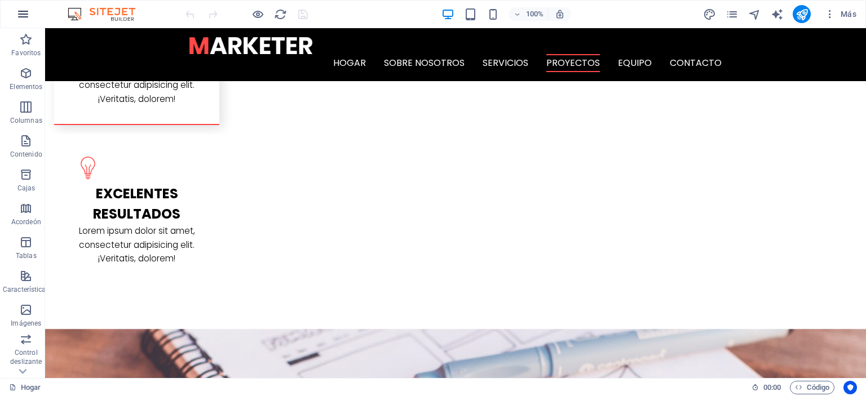
click at [26, 16] on icon "button" at bounding box center [23, 14] width 14 height 14
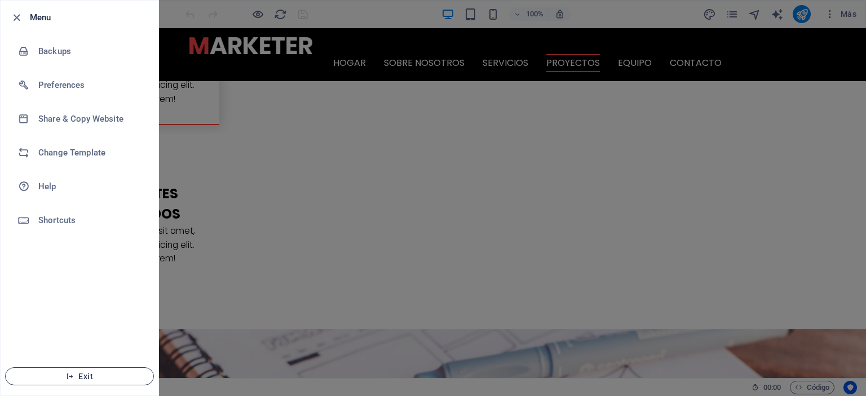
click at [99, 375] on span "Exit" at bounding box center [80, 376] width 130 height 9
